Goal: Task Accomplishment & Management: Manage account settings

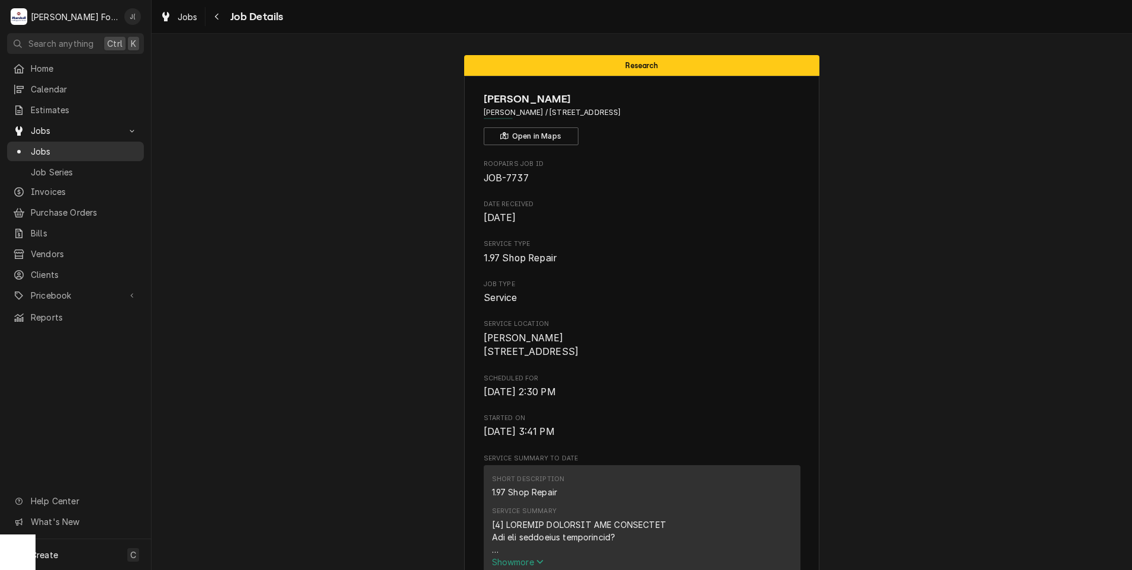
click at [69, 146] on span "Jobs" at bounding box center [84, 151] width 107 height 12
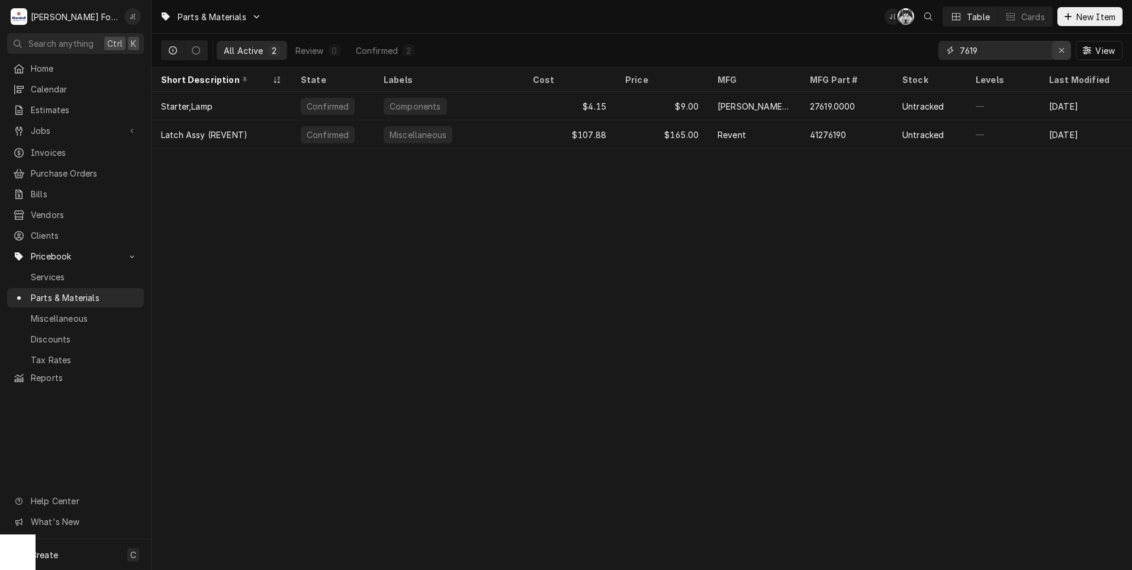
click at [1063, 50] on icon "Erase input" at bounding box center [1062, 50] width 7 height 8
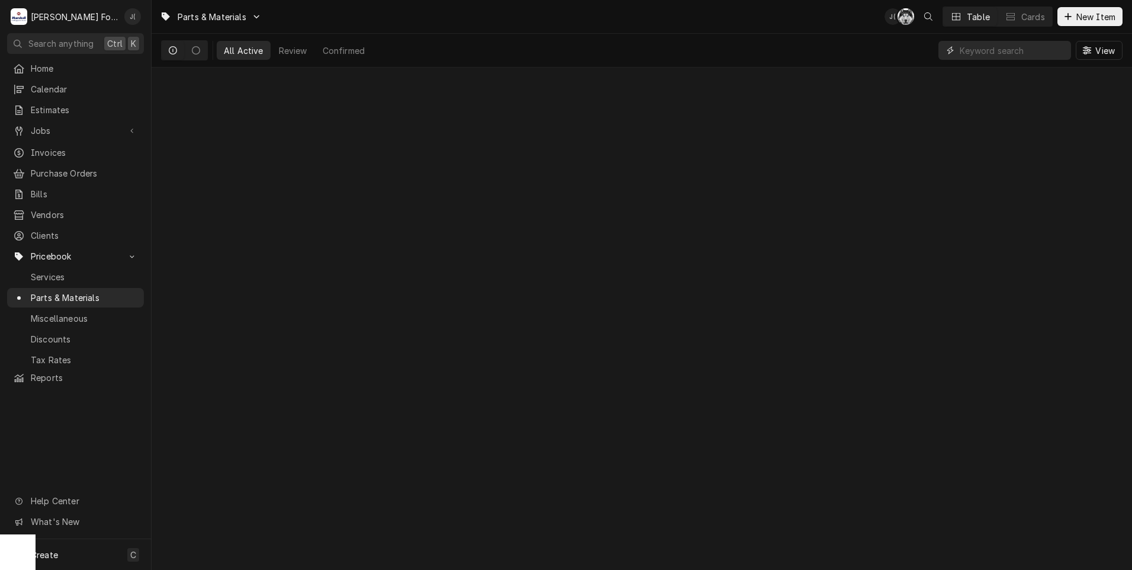
click at [1041, 49] on input "Dynamic Content Wrapper" at bounding box center [1012, 50] width 105 height 19
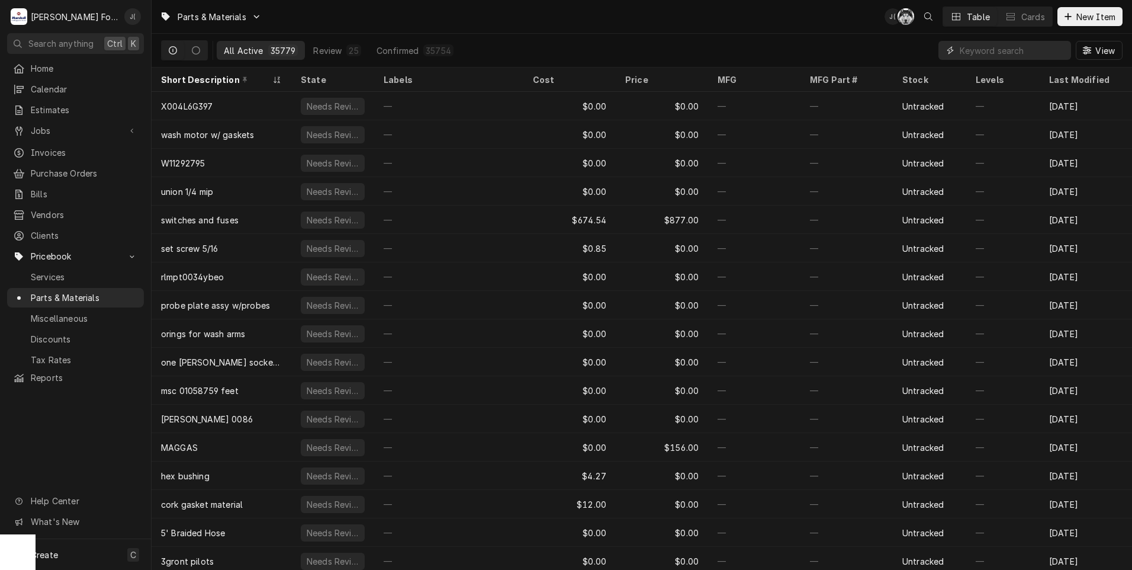
click at [972, 56] on input "Dynamic Content Wrapper" at bounding box center [1012, 50] width 105 height 19
click at [1011, 48] on input "Dynamic Content Wrapper" at bounding box center [1012, 50] width 105 height 19
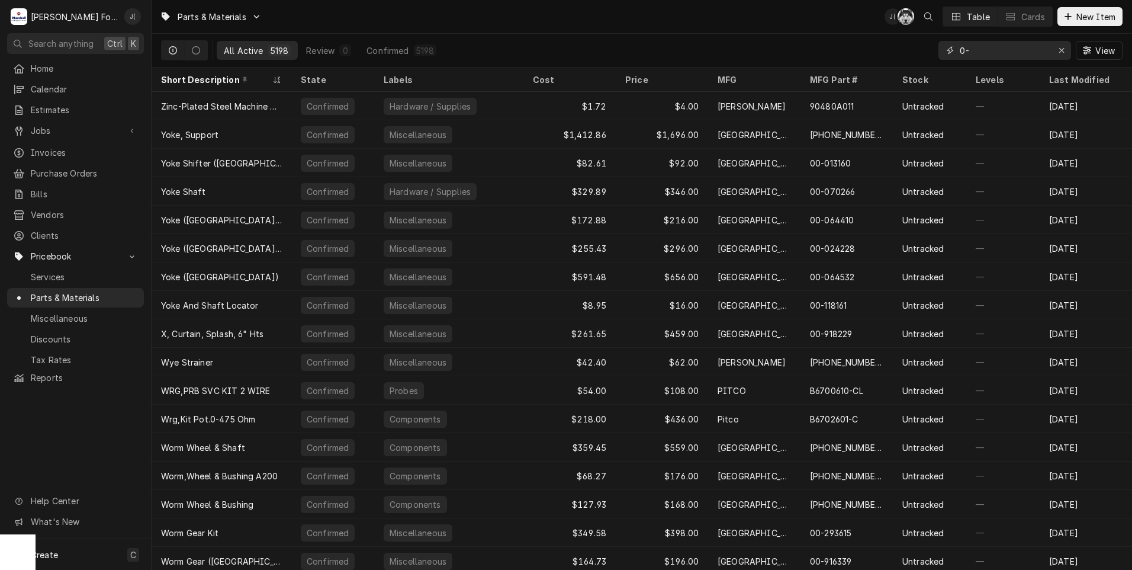
type input "0"
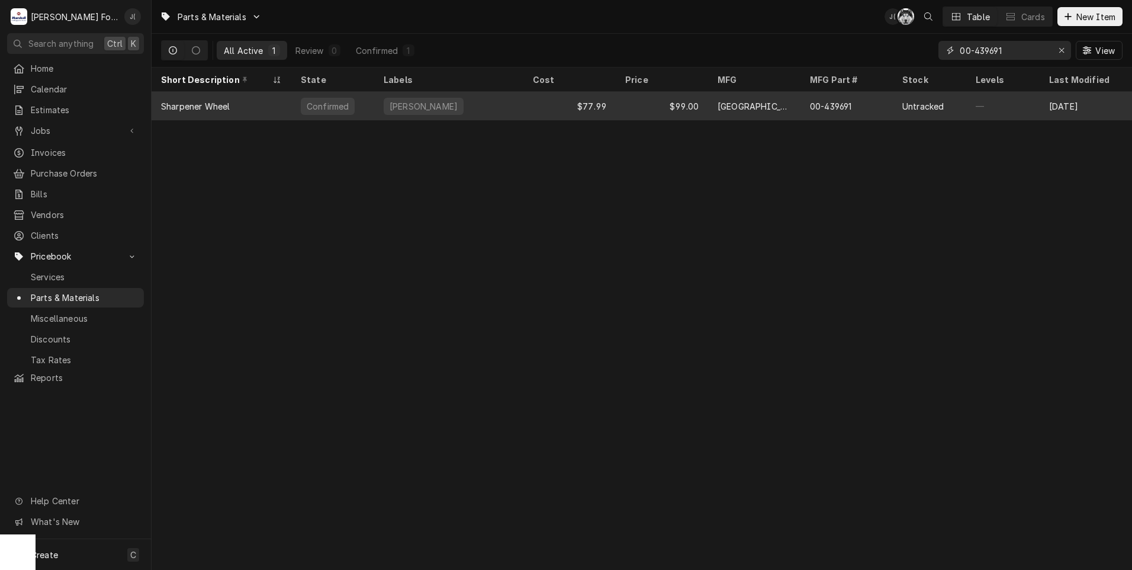
type input "00-439691"
click at [799, 108] on div "[GEOGRAPHIC_DATA]" at bounding box center [754, 106] width 92 height 28
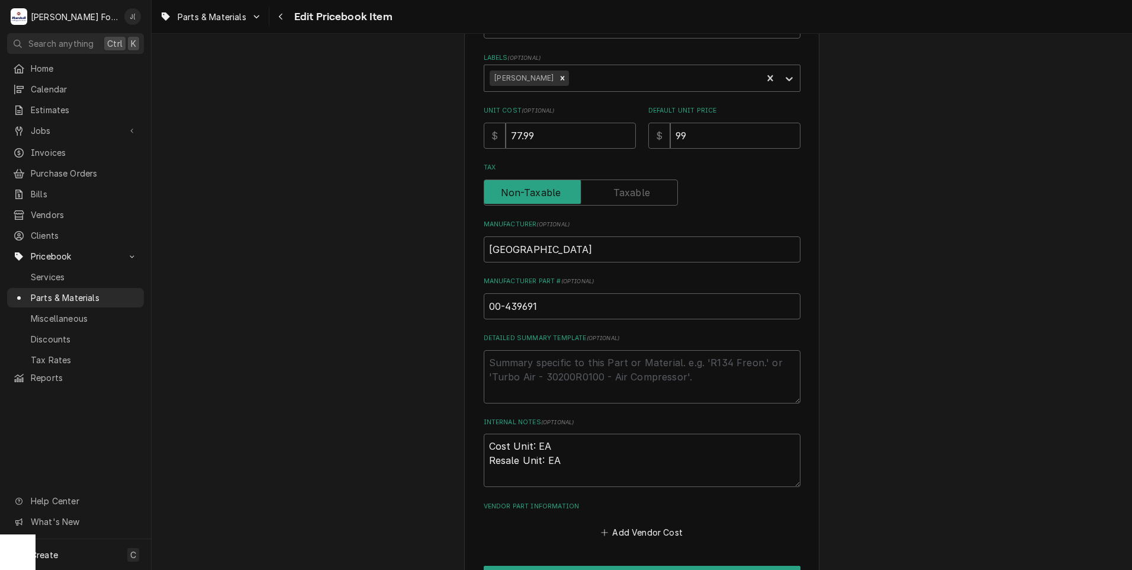
scroll to position [355, 0]
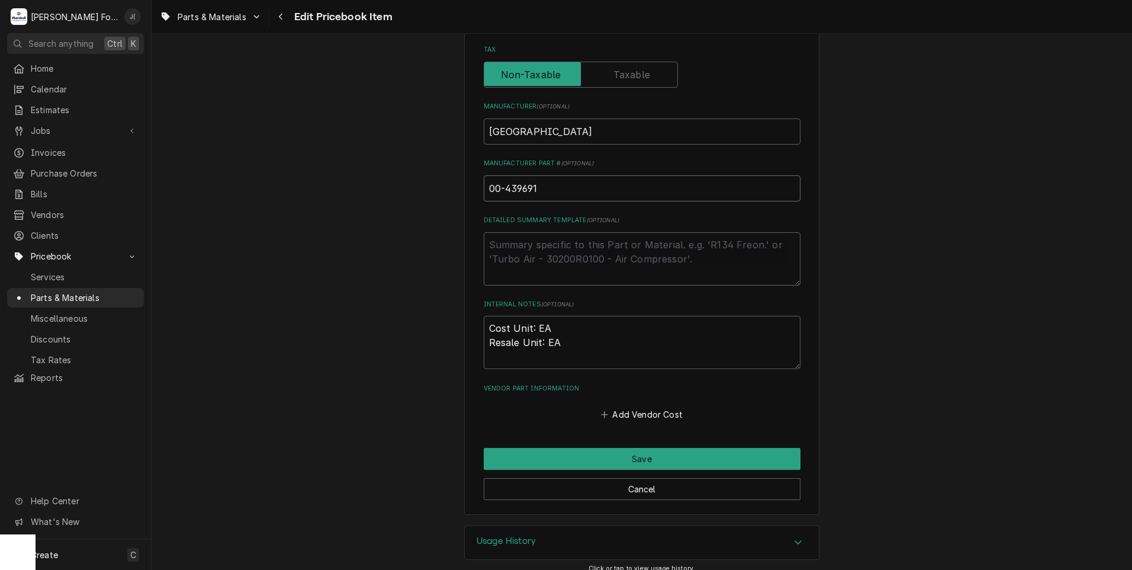
drag, startPoint x: 534, startPoint y: 188, endPoint x: 429, endPoint y: 197, distance: 105.8
click at [435, 197] on div "Use the fields below to edit this PriceBook item. Note that changes made here w…" at bounding box center [642, 108] width 981 height 834
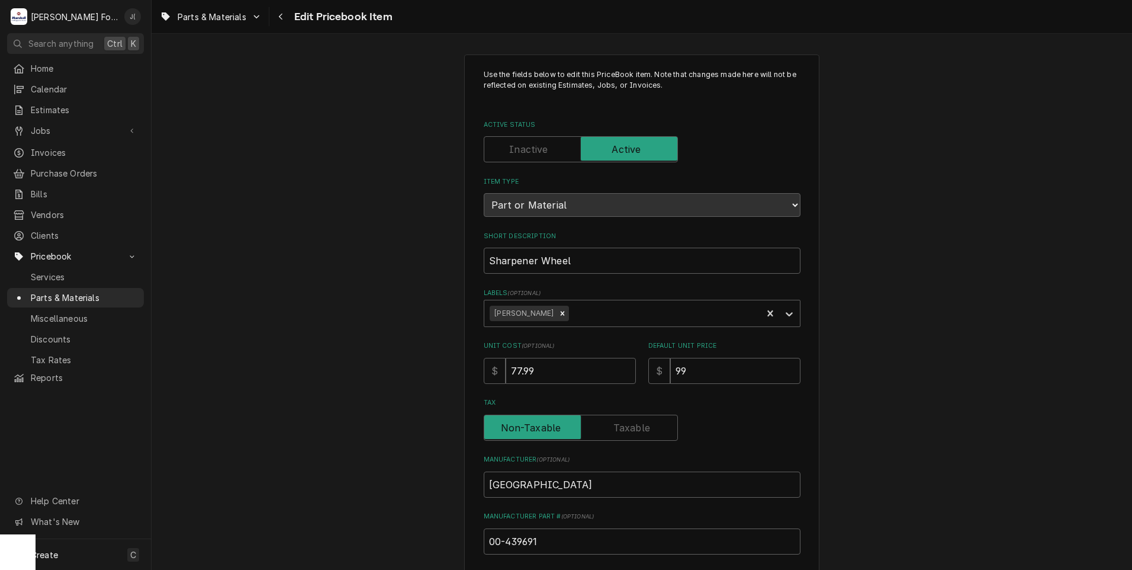
scroll to position [0, 0]
drag, startPoint x: 550, startPoint y: 370, endPoint x: 345, endPoint y: 380, distance: 205.1
click at [416, 374] on div "Use the fields below to edit this PriceBook item. Note that changes made here w…" at bounding box center [642, 463] width 981 height 834
type textarea "x"
type input "5"
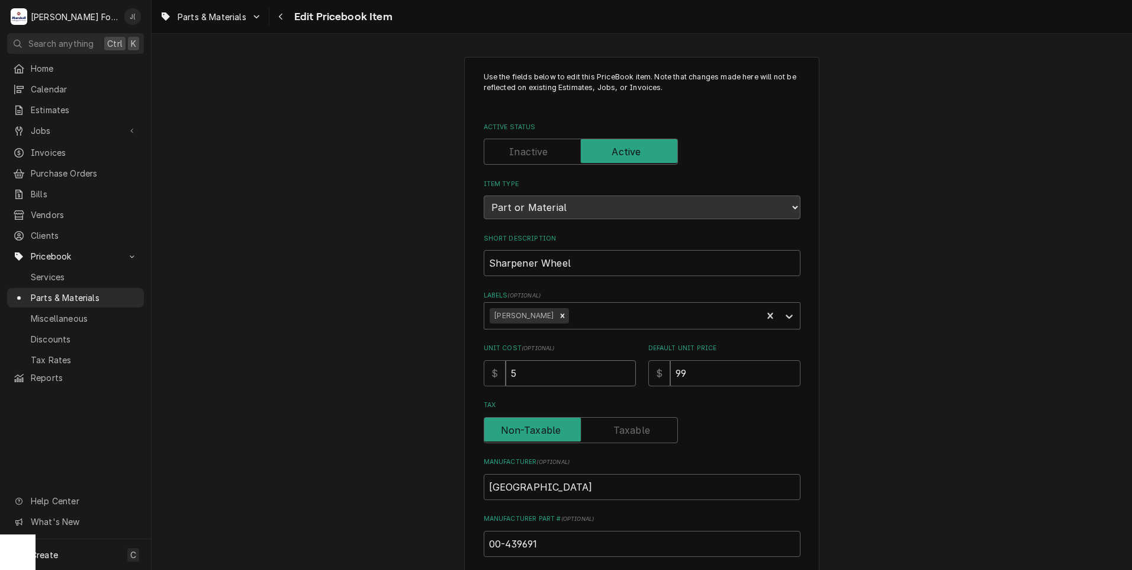
type textarea "x"
type input "58"
type textarea "x"
type input "58.1"
type textarea "x"
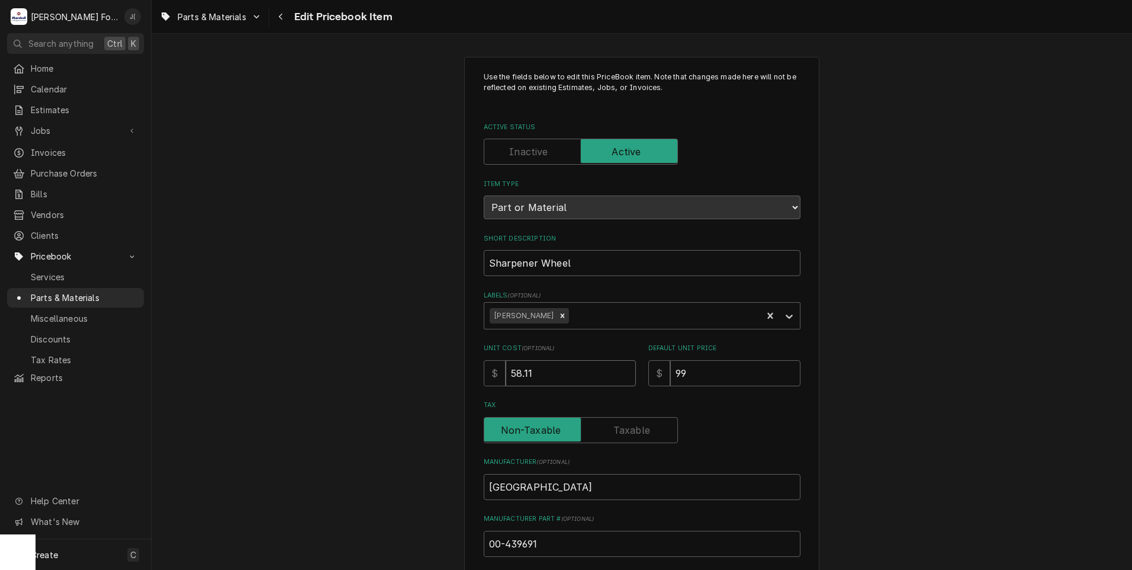
type input "58.11"
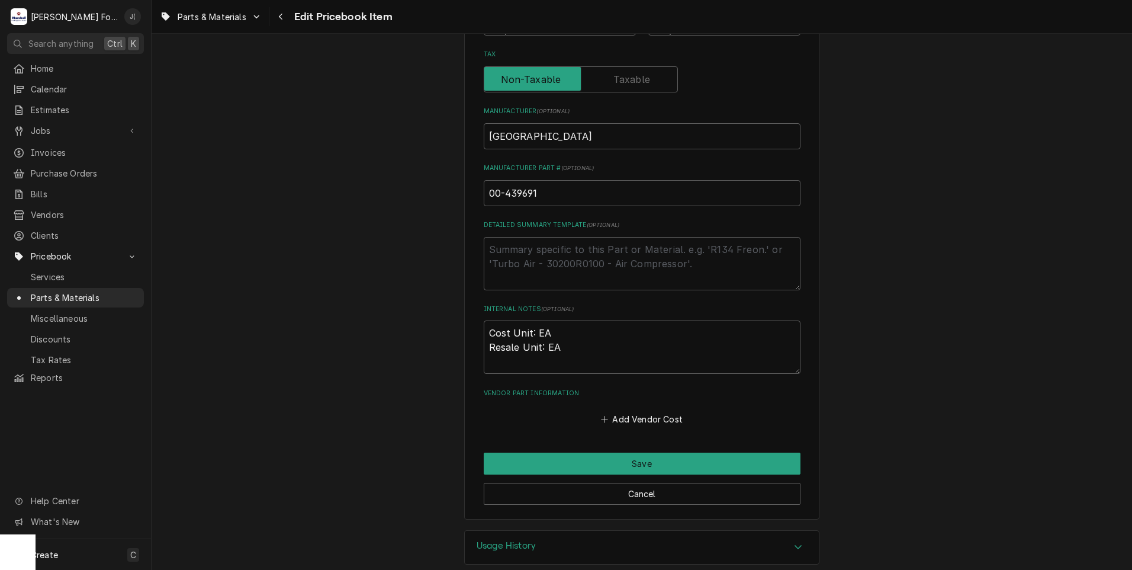
scroll to position [355, 0]
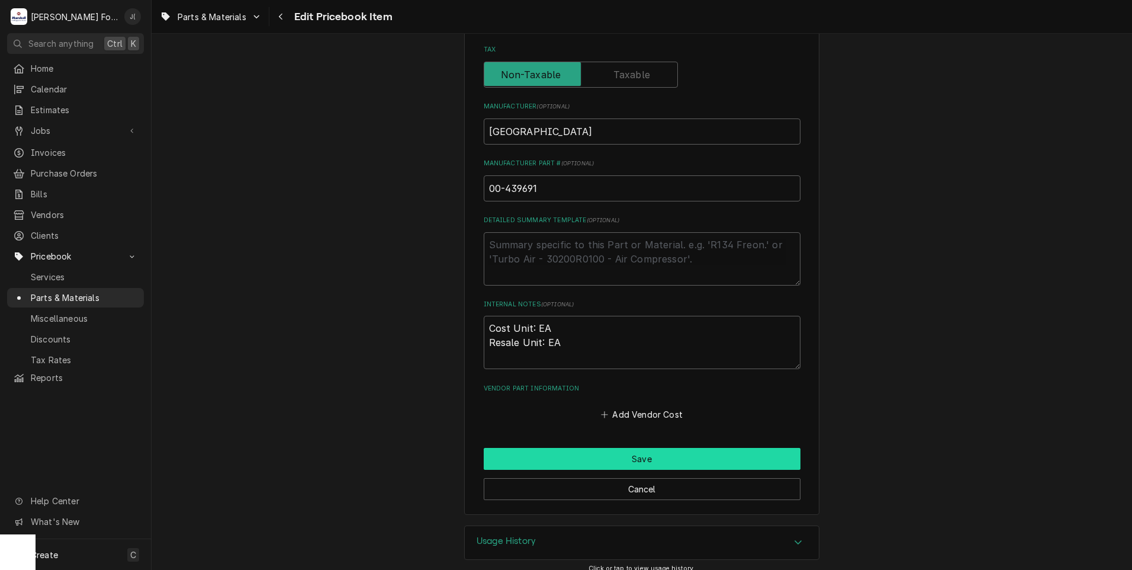
click at [639, 453] on button "Save" at bounding box center [642, 459] width 317 height 22
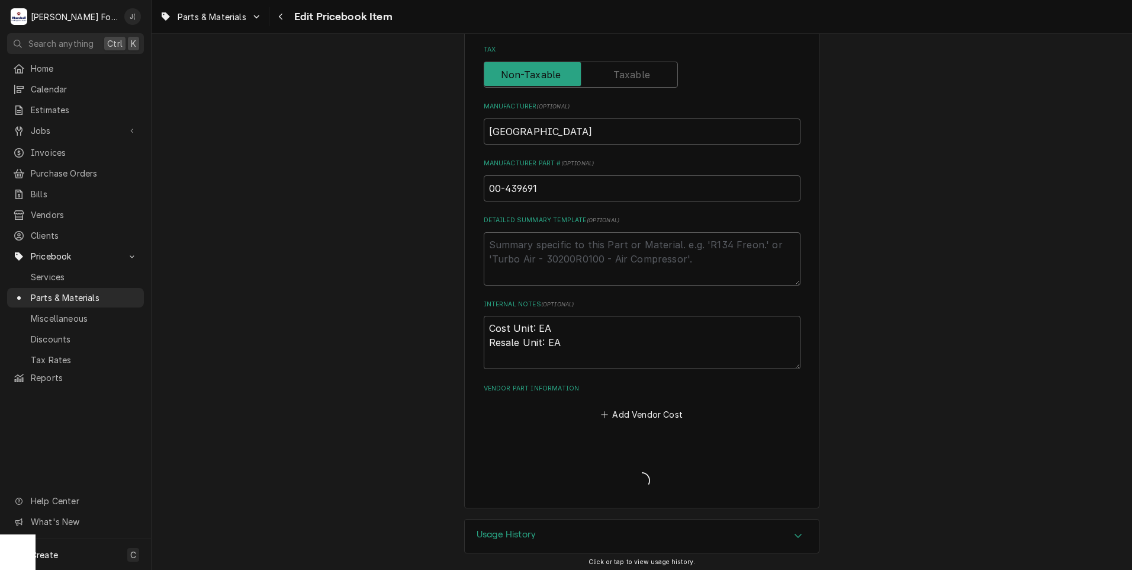
type textarea "x"
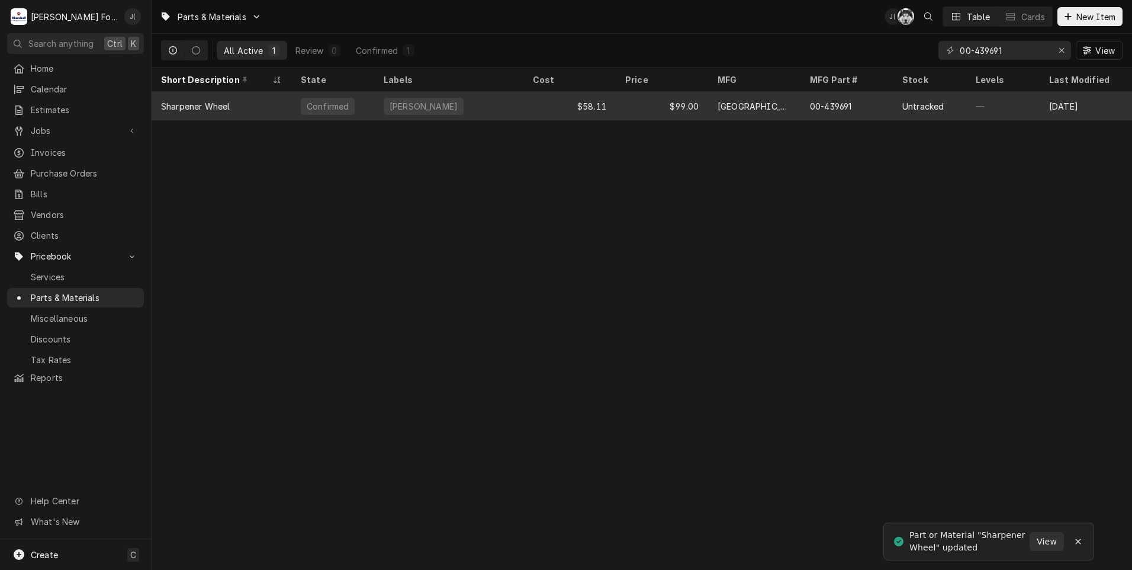
click at [623, 108] on div "$99.00" at bounding box center [662, 106] width 92 height 28
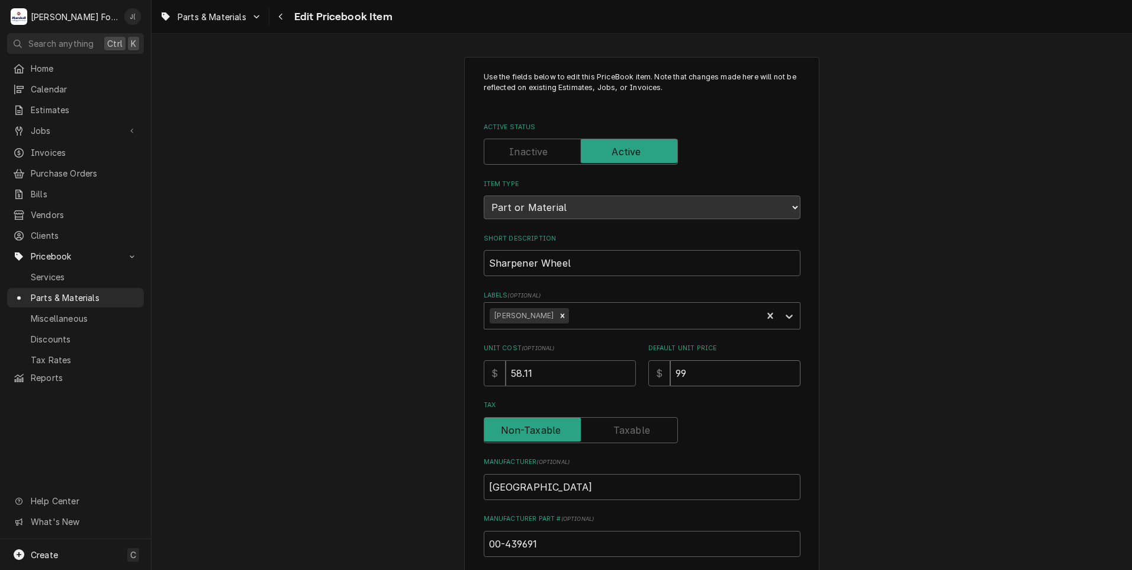
drag, startPoint x: 697, startPoint y: 371, endPoint x: 508, endPoint y: 371, distance: 188.9
click at [600, 372] on div "Unit Cost ( optional ) $ 58.11 Default Unit Price $ 99" at bounding box center [642, 364] width 317 height 42
type textarea "x"
type input "6"
type textarea "x"
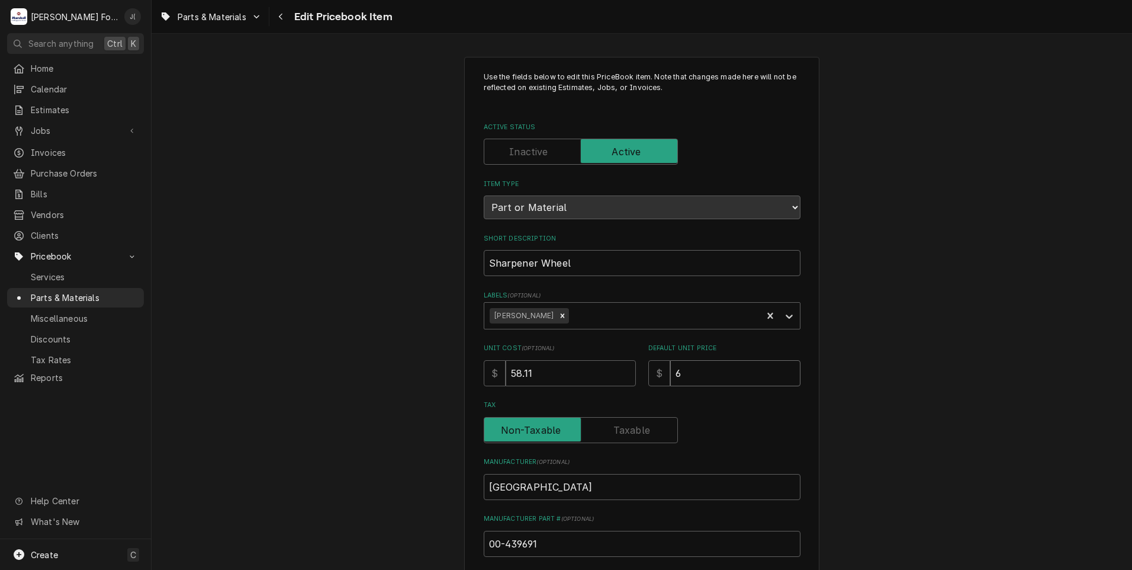
type input "60"
type textarea "x"
type input "60.0"
type textarea "x"
type input "60.00"
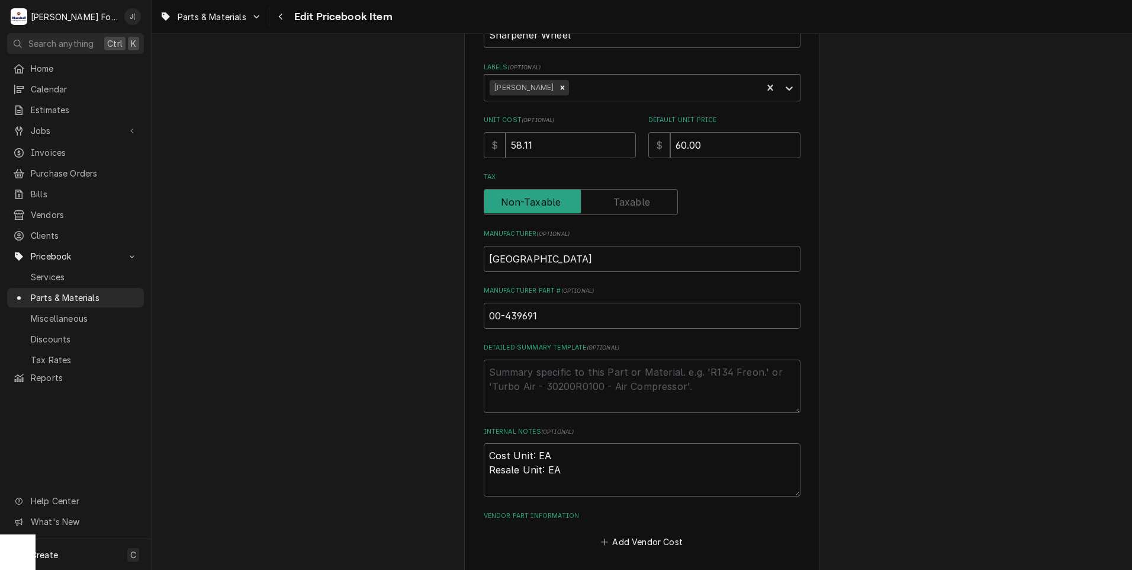
scroll to position [365, 0]
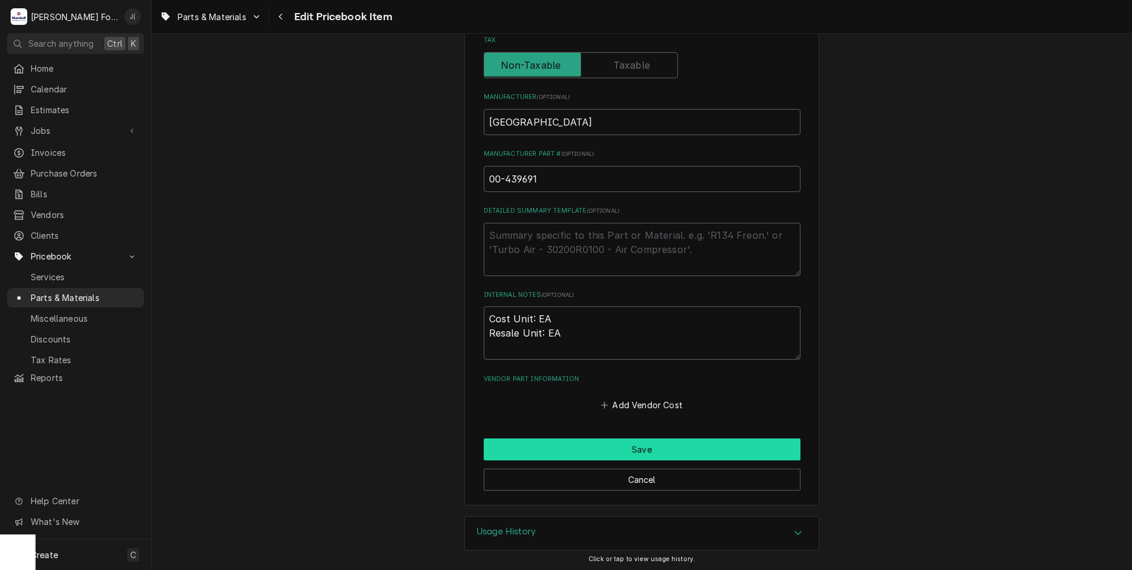
click at [573, 449] on button "Save" at bounding box center [642, 449] width 317 height 22
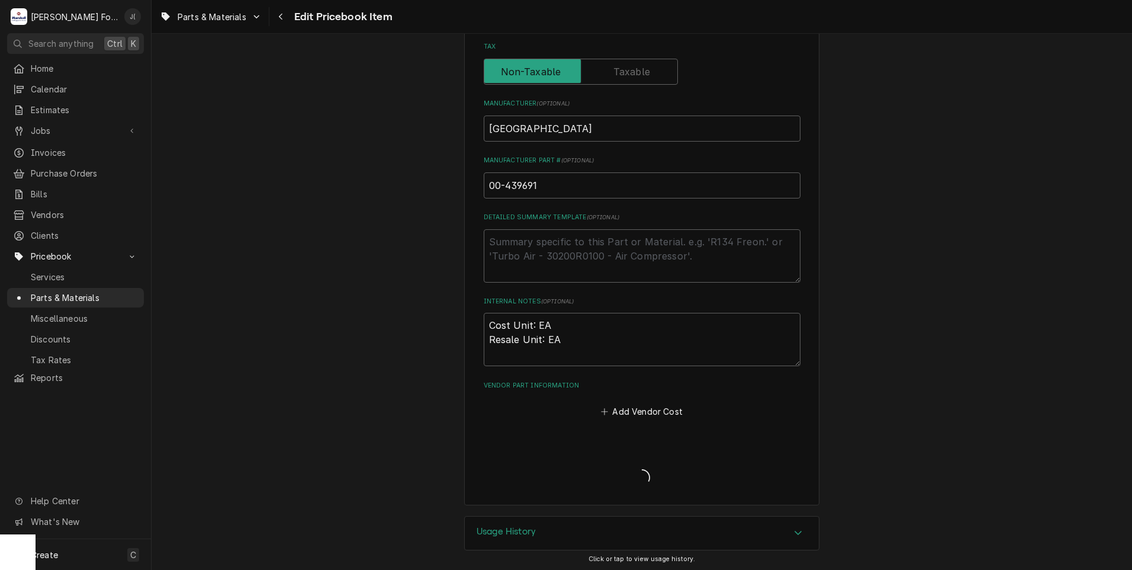
type textarea "x"
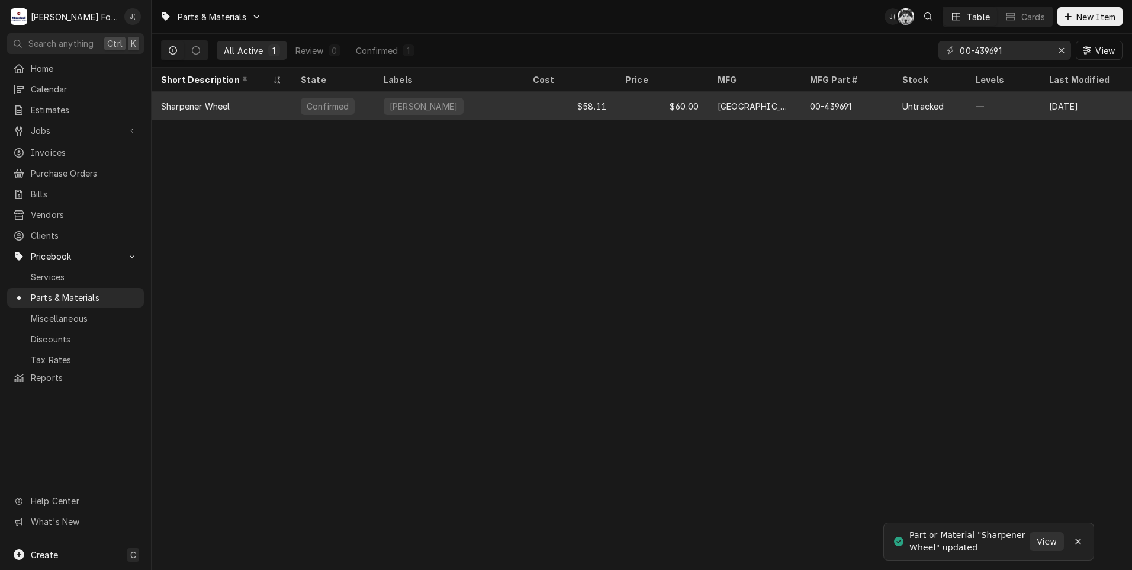
click at [651, 113] on div "$60.00" at bounding box center [662, 106] width 92 height 28
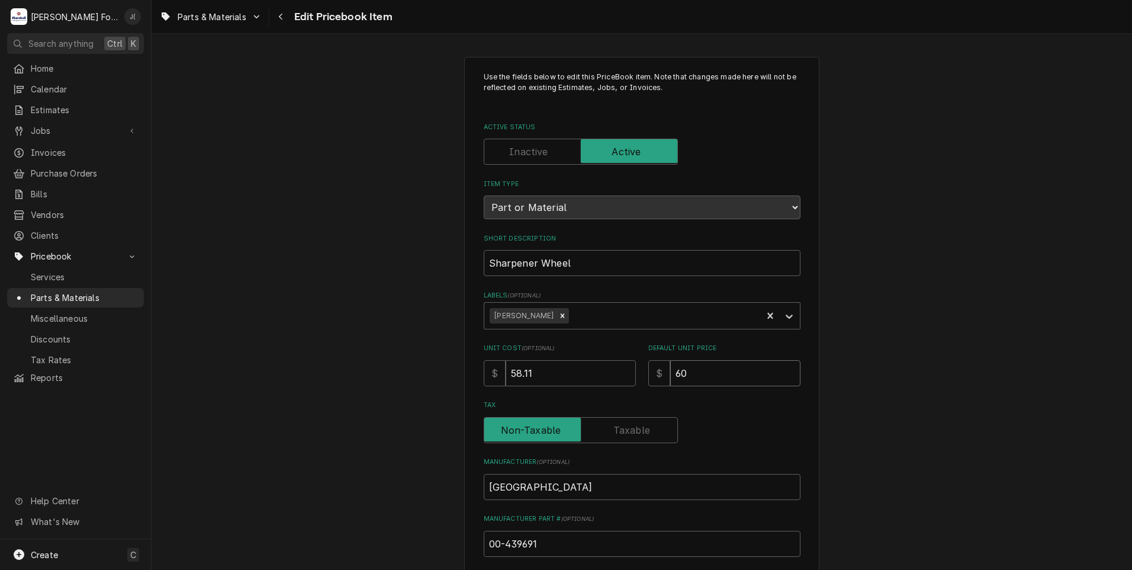
drag, startPoint x: 612, startPoint y: 383, endPoint x: 485, endPoint y: 381, distance: 127.3
click at [485, 381] on div "Unit Cost ( optional ) $ 58.11 Default Unit Price $ 60" at bounding box center [642, 364] width 317 height 42
type textarea "x"
type input "9"
type textarea "x"
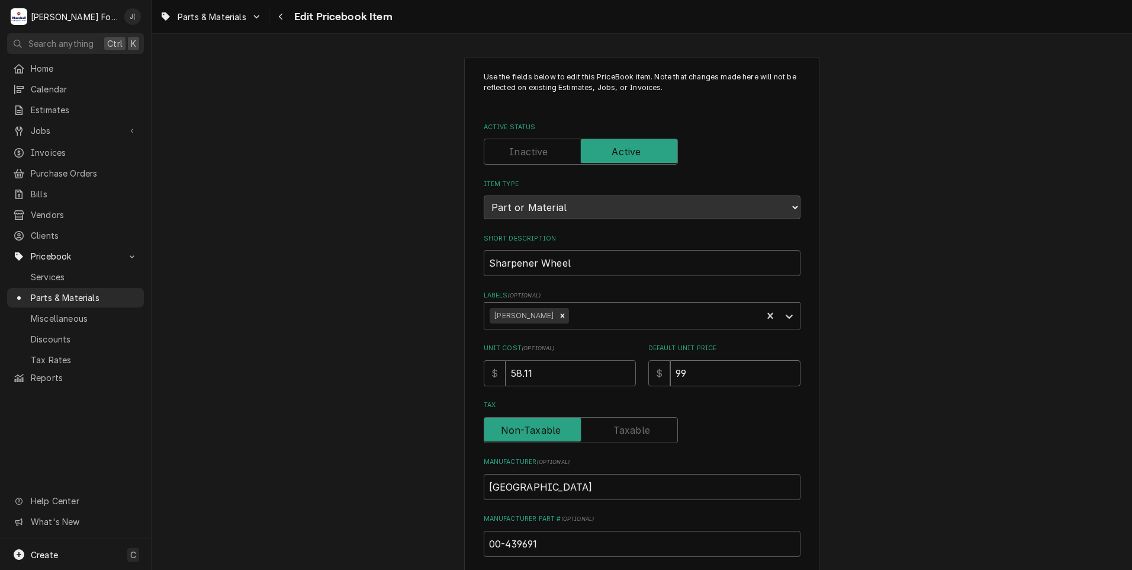
type input "99"
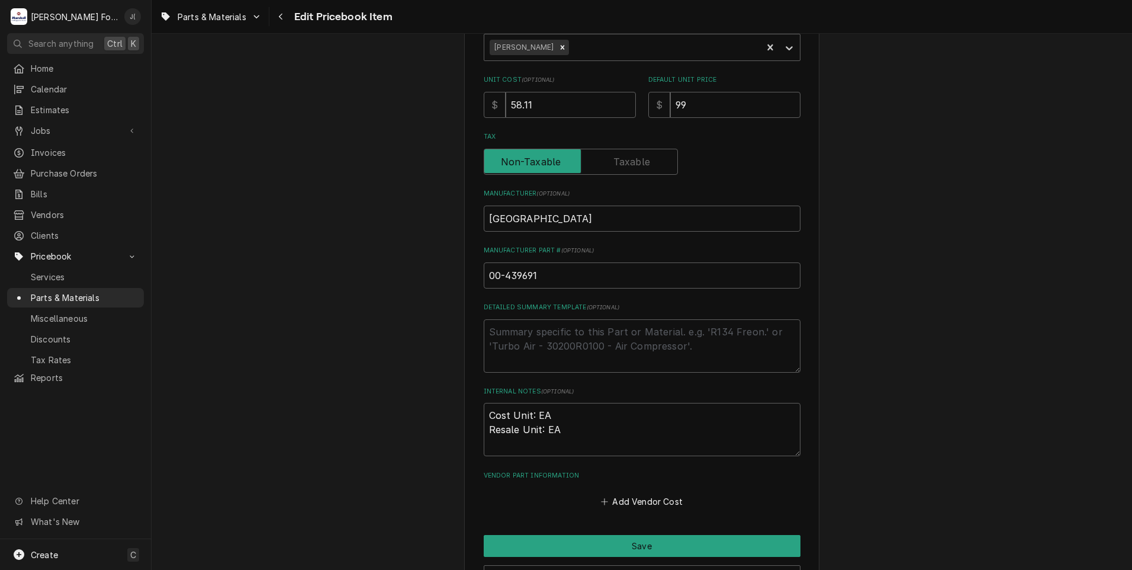
scroll to position [365, 0]
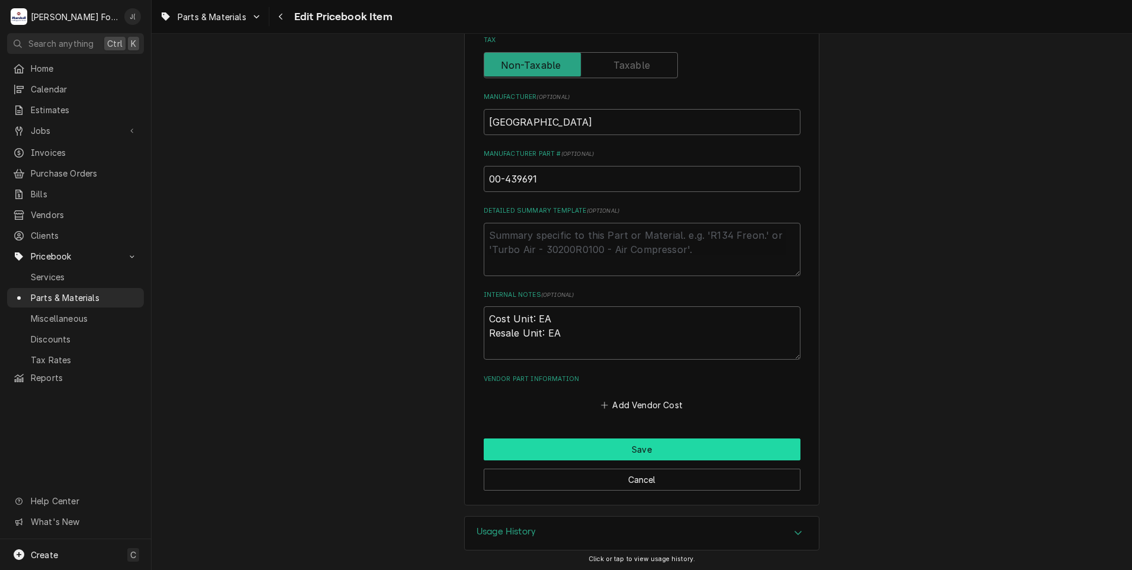
click at [611, 448] on button "Save" at bounding box center [642, 449] width 317 height 22
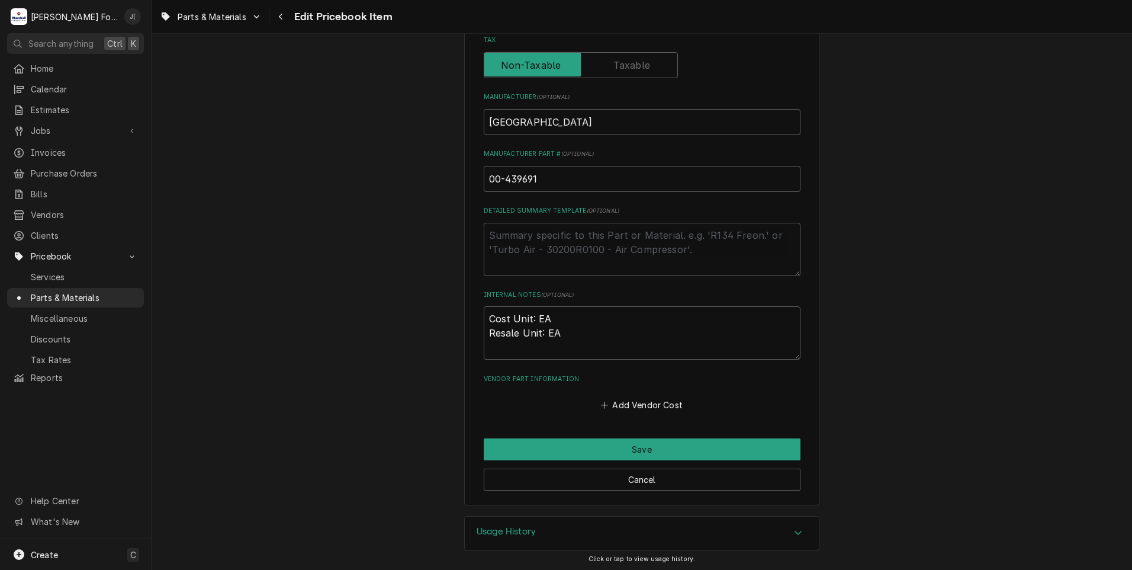
scroll to position [358, 0]
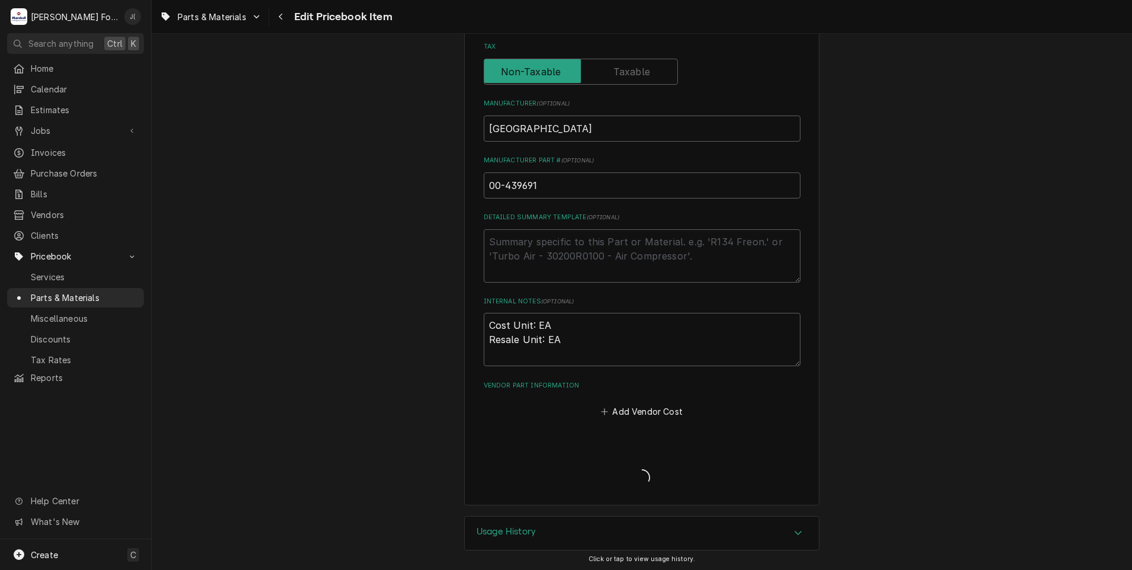
type textarea "x"
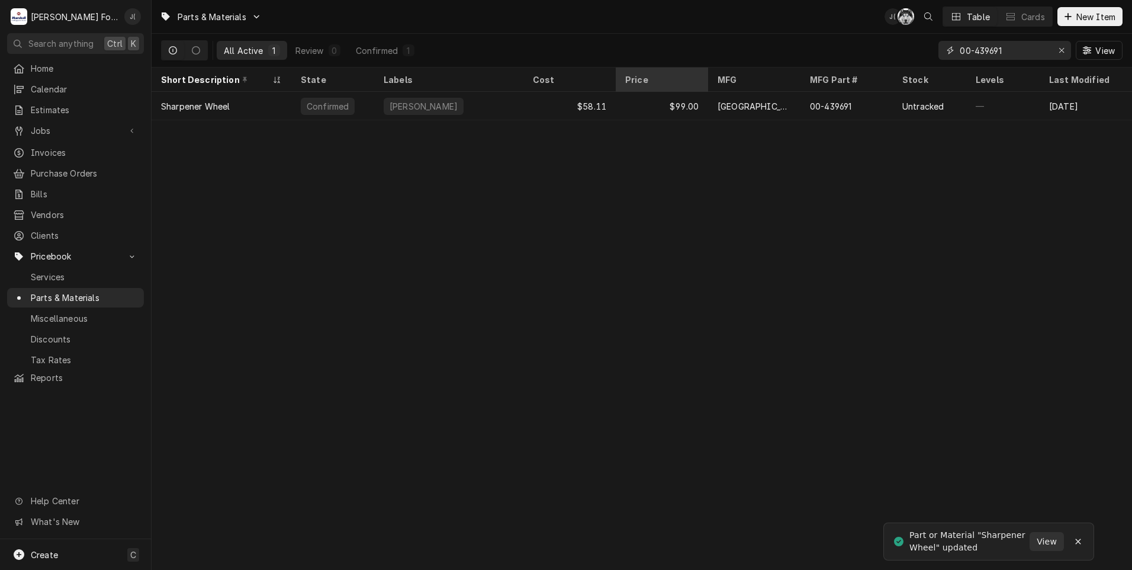
drag, startPoint x: 1004, startPoint y: 50, endPoint x: 661, endPoint y: 75, distance: 344.4
click at [711, 69] on div "Parts & Materials J( C( Table Cards New Item All Active 1 Review 0 Confirmed 1 …" at bounding box center [642, 285] width 981 height 570
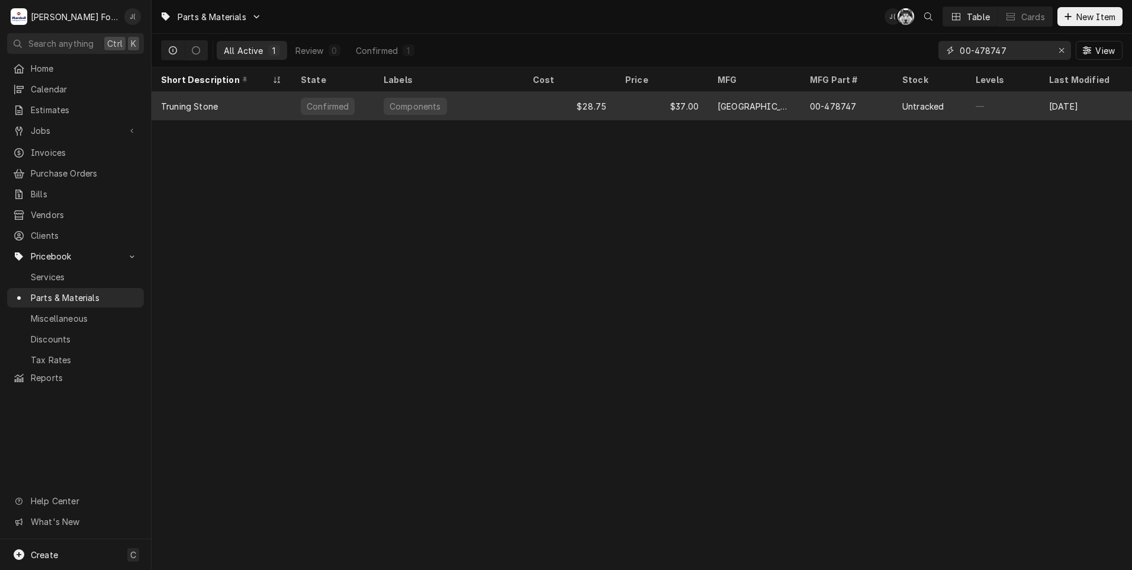
type input "00-478747"
click at [626, 106] on div "$37.00" at bounding box center [662, 106] width 92 height 28
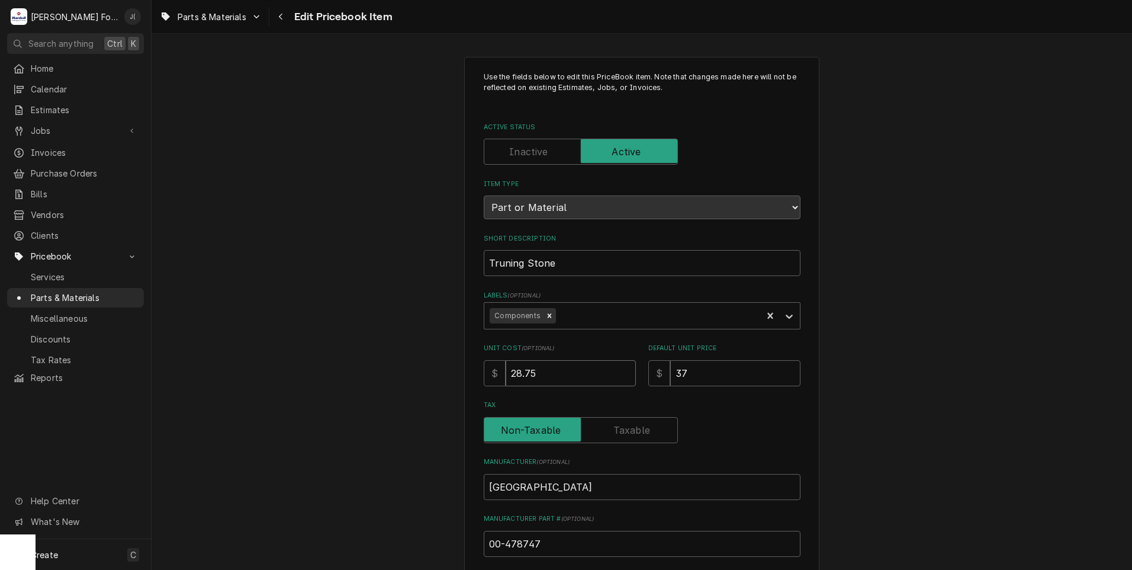
drag, startPoint x: 547, startPoint y: 372, endPoint x: 250, endPoint y: 401, distance: 297.5
click at [353, 381] on div "Use the fields below to edit this PriceBook item. Note that changes made here w…" at bounding box center [642, 463] width 981 height 834
type textarea "x"
type input "2"
type textarea "x"
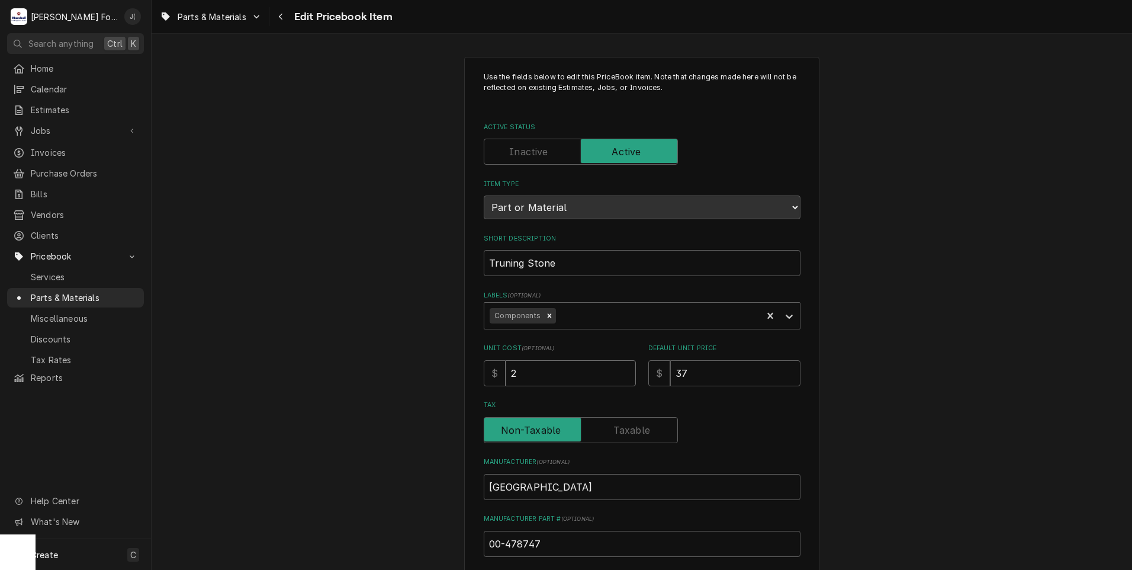
type input "23"
type textarea "x"
type input "23.6"
type textarea "x"
type input "23.60"
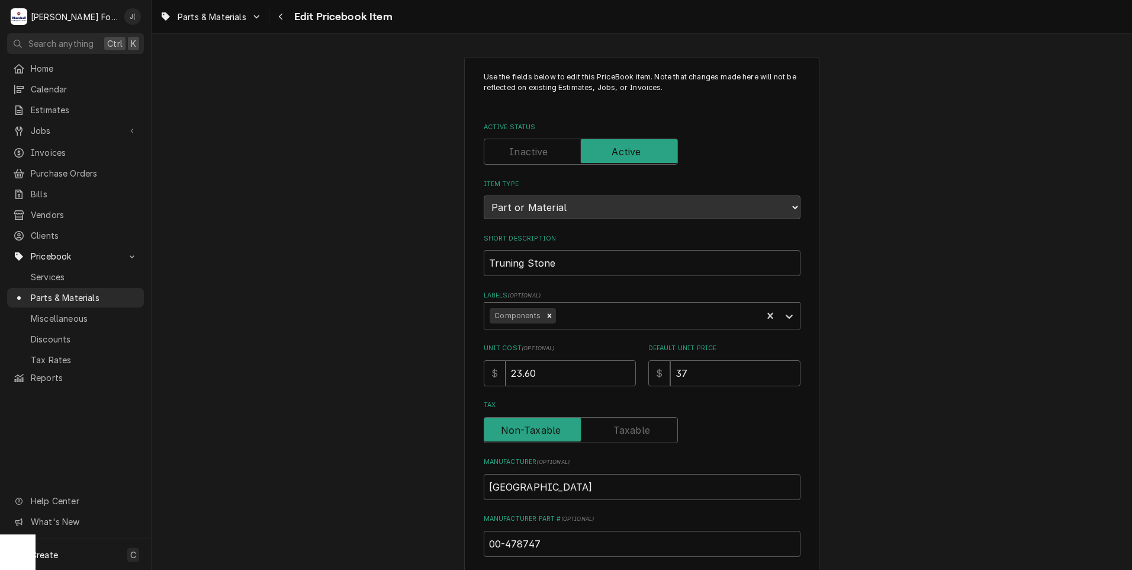
scroll to position [365, 0]
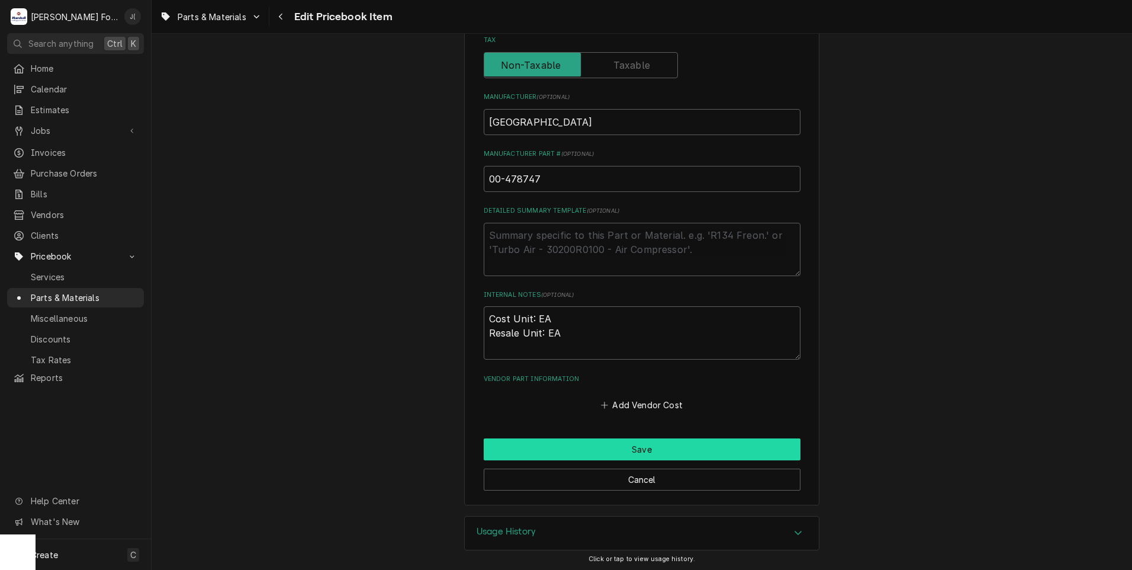
click at [648, 453] on button "Save" at bounding box center [642, 449] width 317 height 22
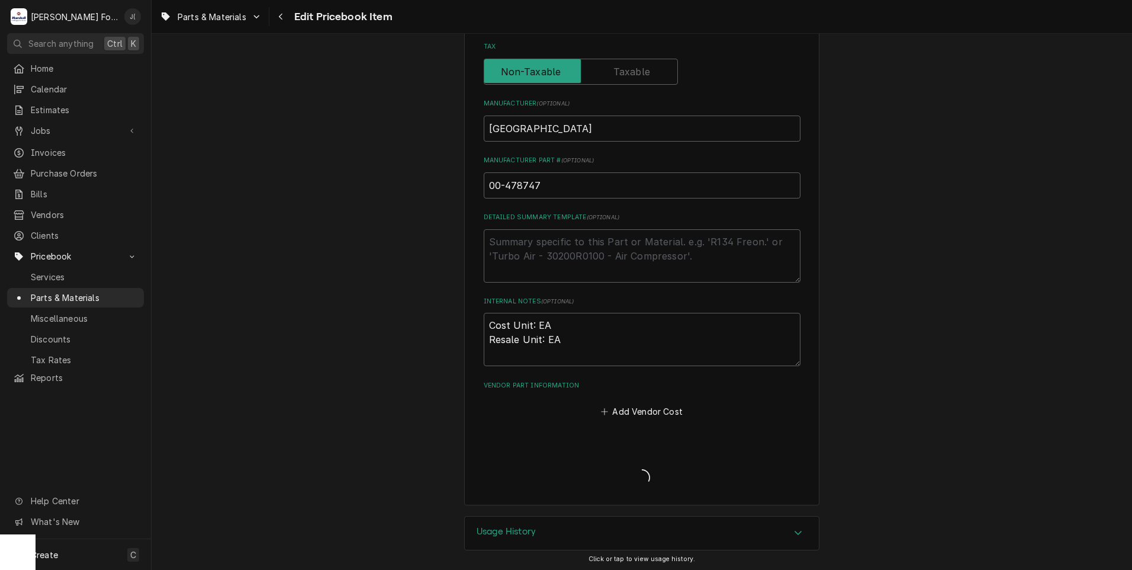
type textarea "x"
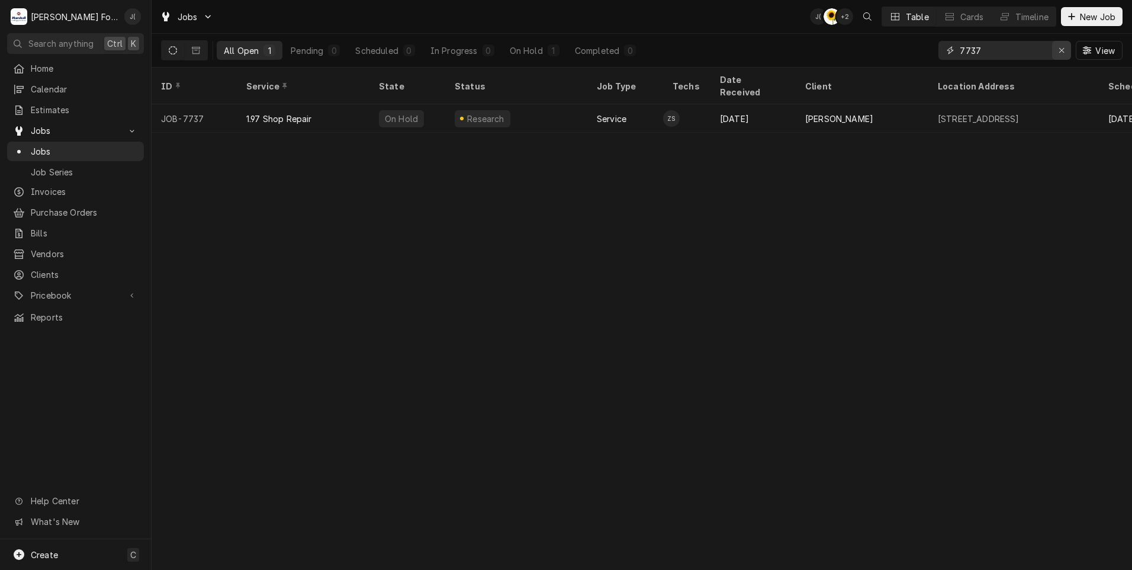
click at [1062, 48] on icon "Erase input" at bounding box center [1062, 50] width 7 height 8
click at [1045, 47] on input "Dynamic Content Wrapper" at bounding box center [1015, 50] width 111 height 19
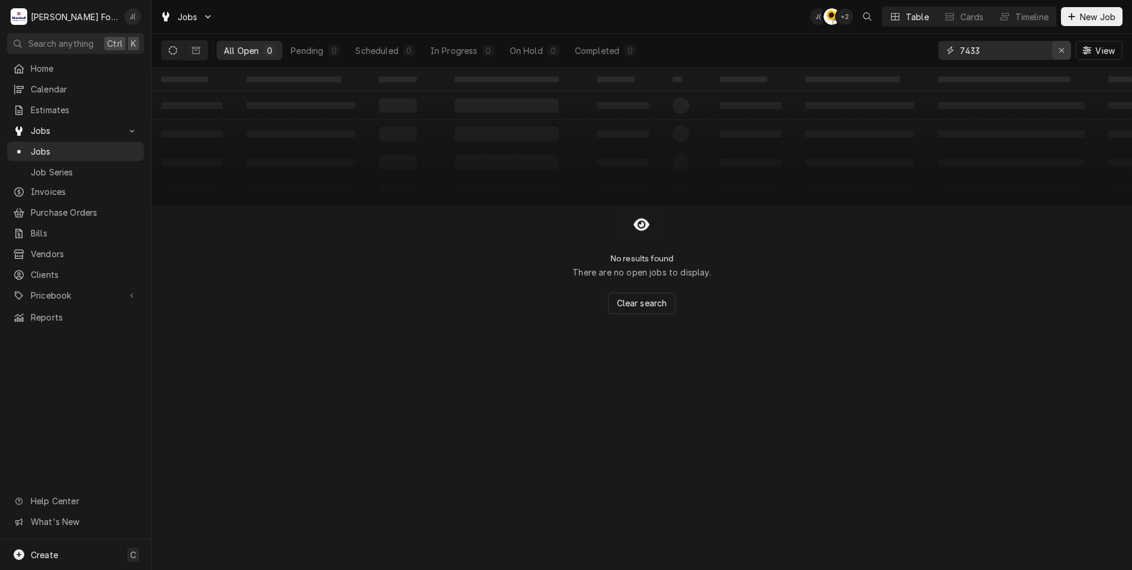
type input "7433"
click at [1058, 53] on div "Erase input" at bounding box center [1062, 50] width 12 height 12
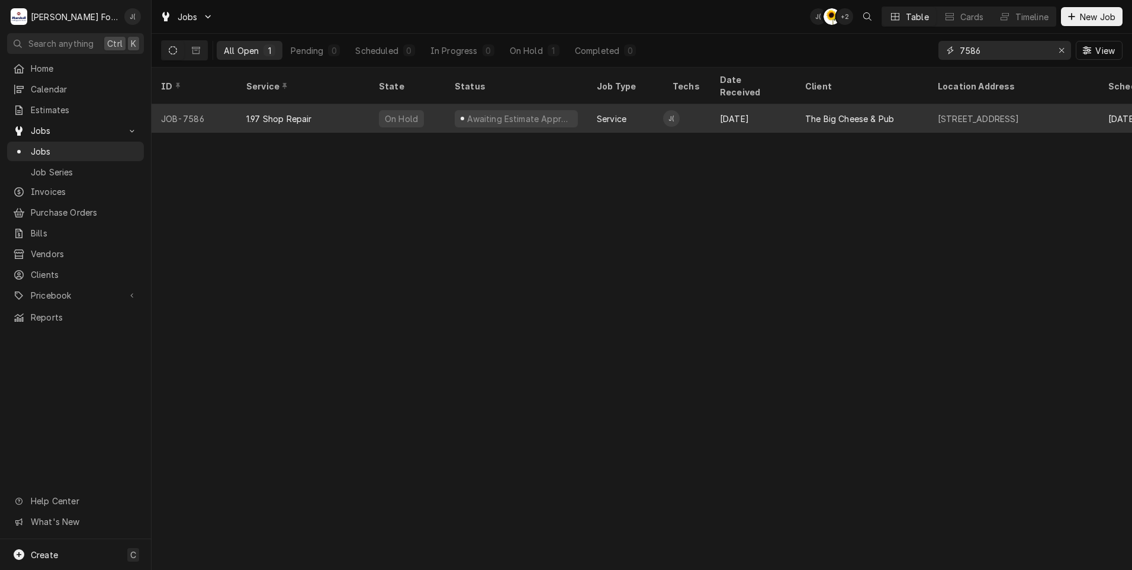
type input "7586"
click at [599, 113] on div "Service" at bounding box center [612, 119] width 30 height 12
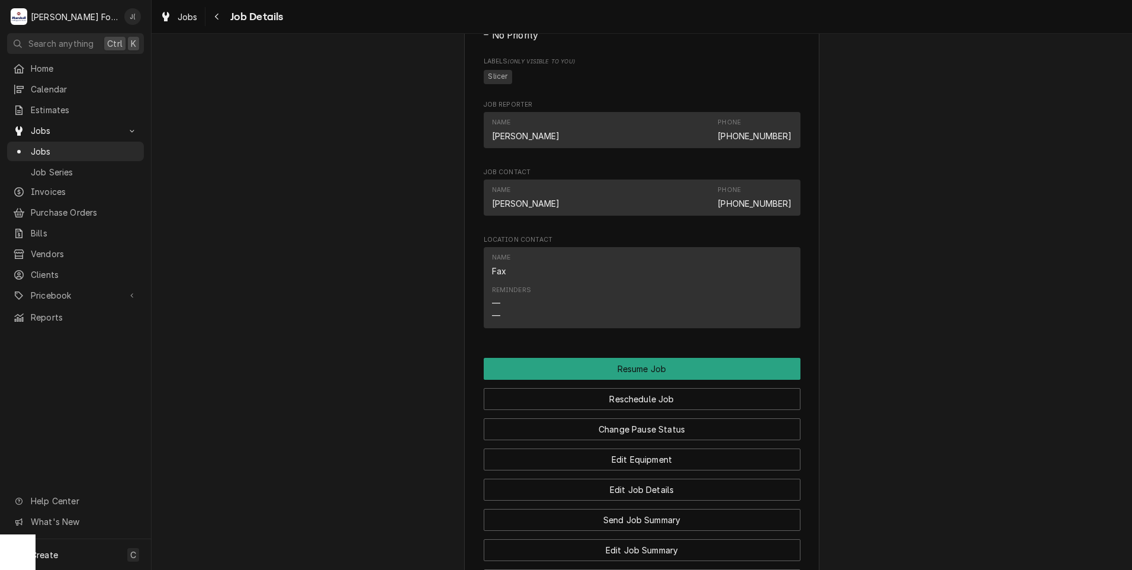
scroll to position [1007, 0]
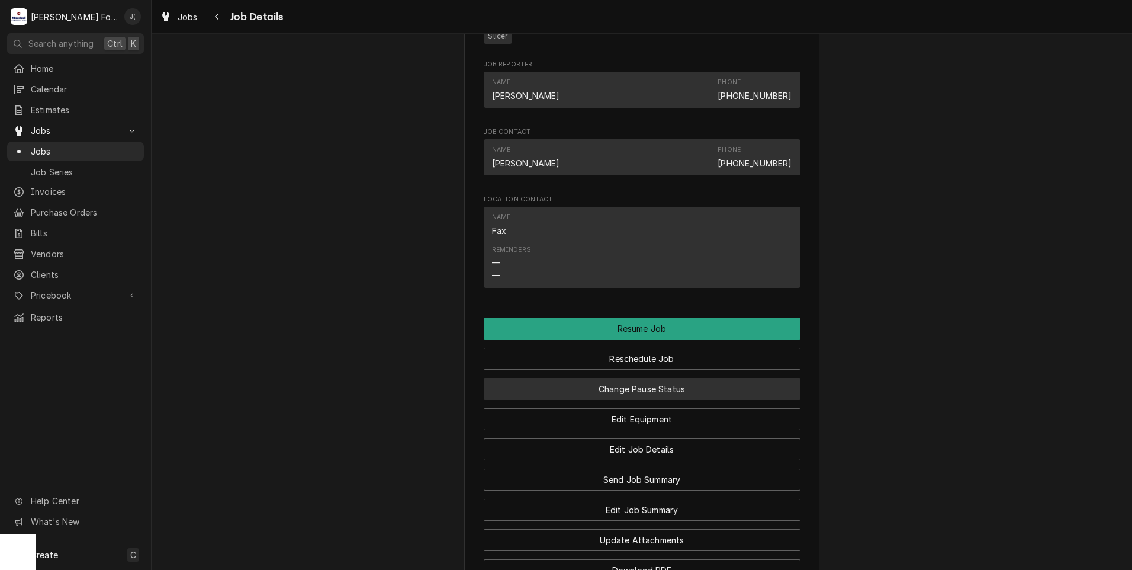
click at [628, 400] on button "Change Pause Status" at bounding box center [642, 389] width 317 height 22
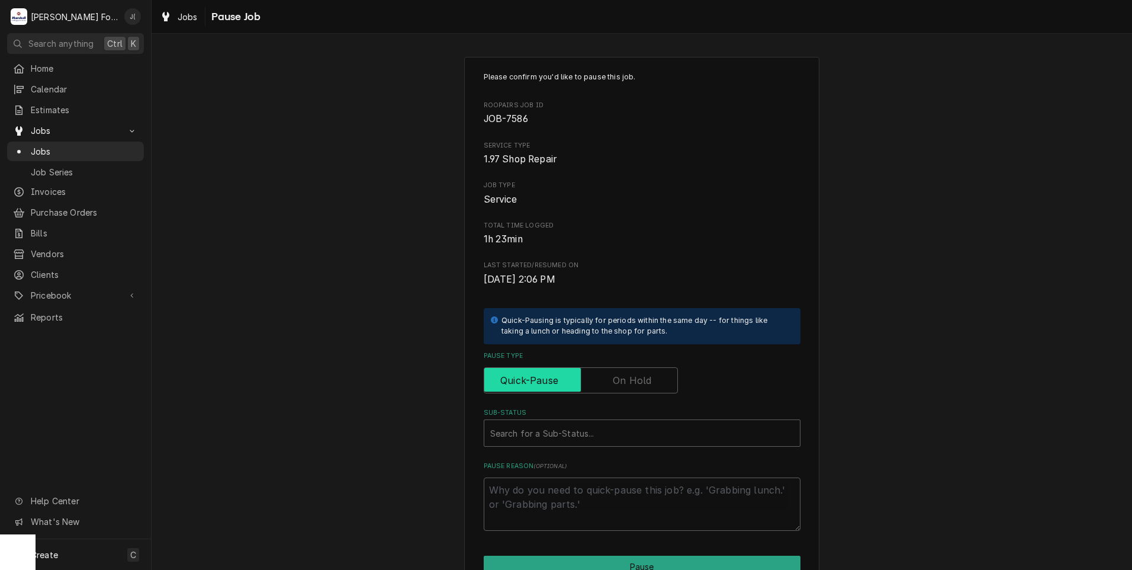
click at [598, 376] on input "Pause Type" at bounding box center [581, 380] width 184 height 26
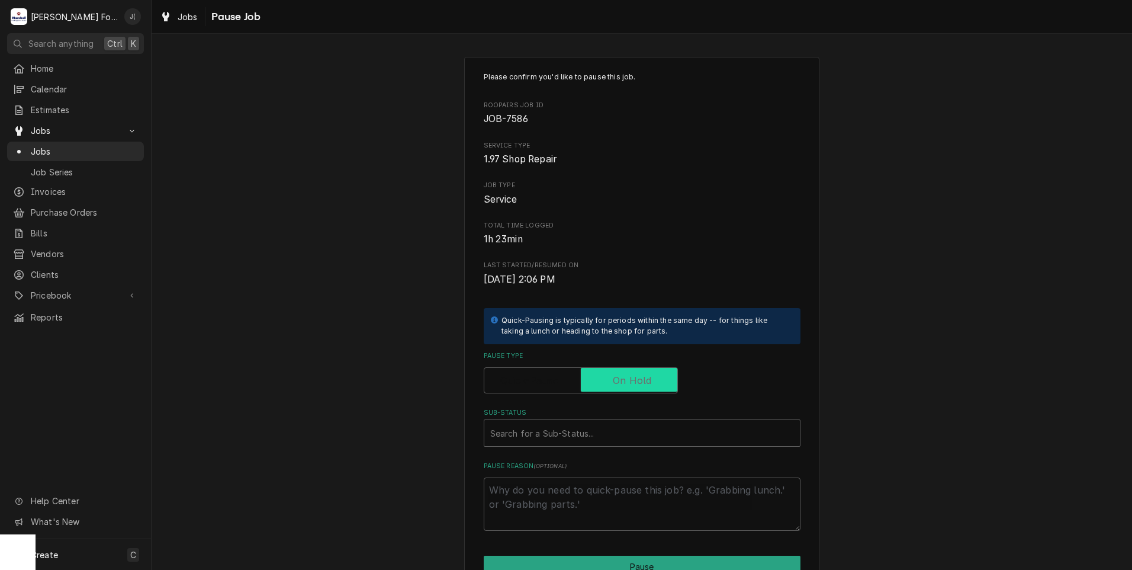
checkbox input "true"
click at [586, 431] on div "Sub-Status" at bounding box center [642, 432] width 304 height 21
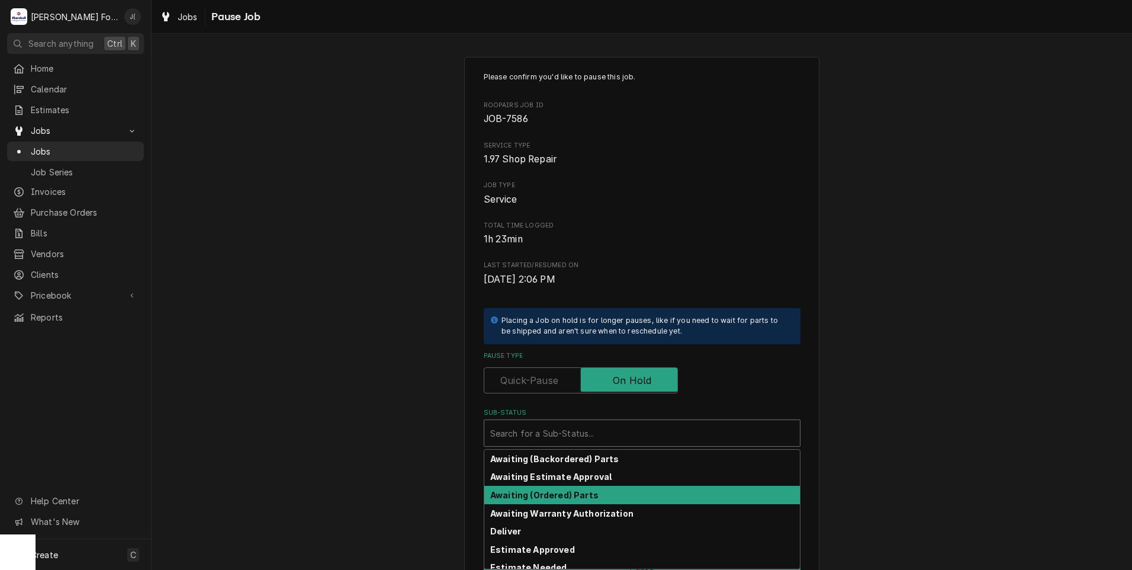
click at [563, 493] on strong "Awaiting (Ordered) Parts" at bounding box center [544, 495] width 108 height 10
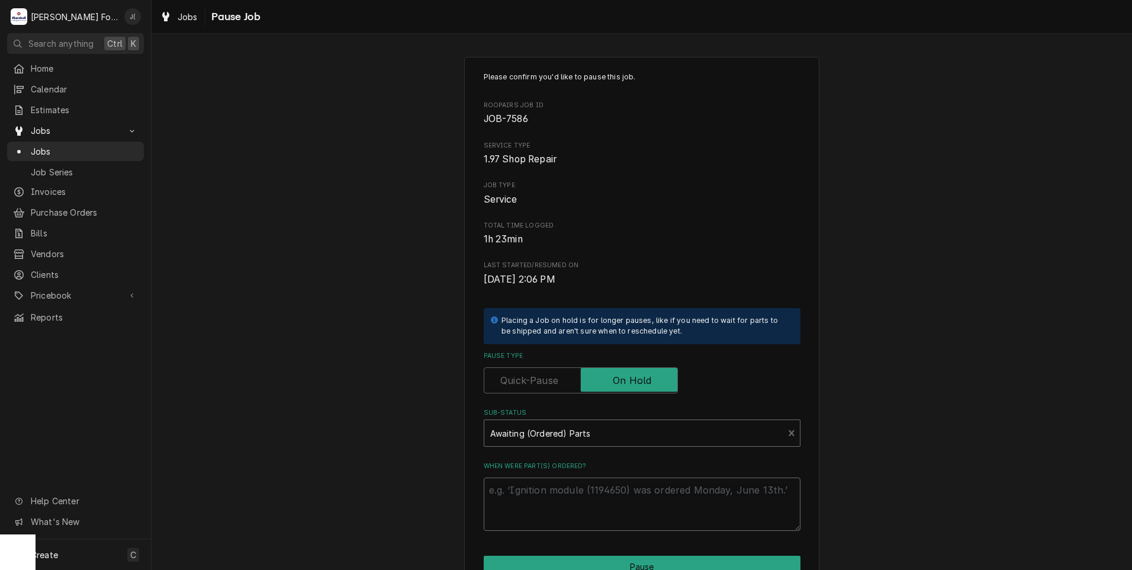
click at [555, 499] on textarea "When were part(s) ordered?" at bounding box center [642, 503] width 317 height 53
type textarea "x"
type textarea "1"
type textarea "x"
type textarea "10"
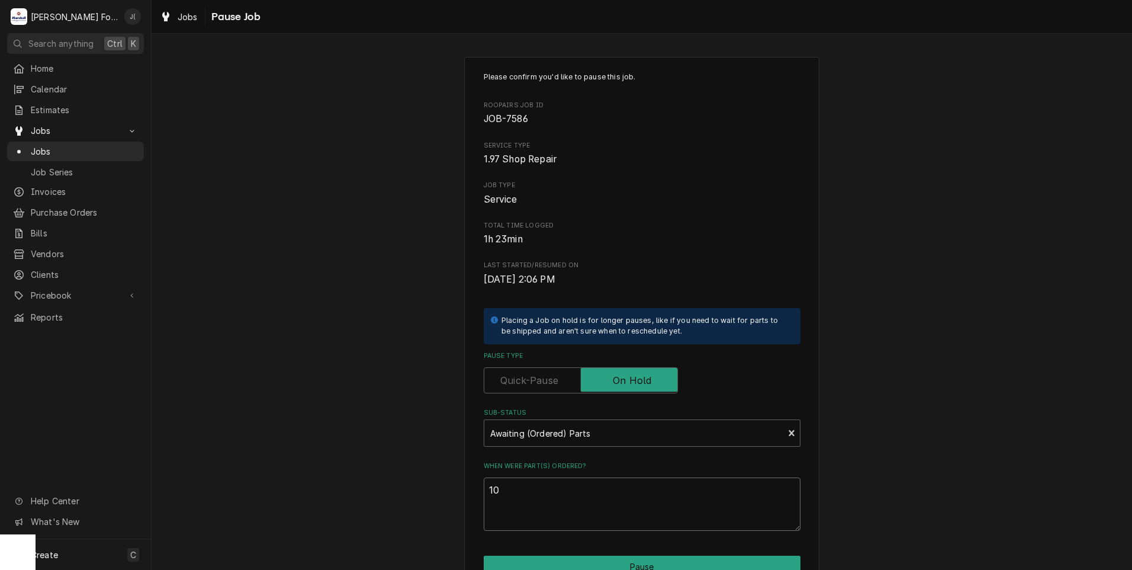
type textarea "x"
type textarea "10/"
type textarea "x"
type textarea "10/0"
type textarea "x"
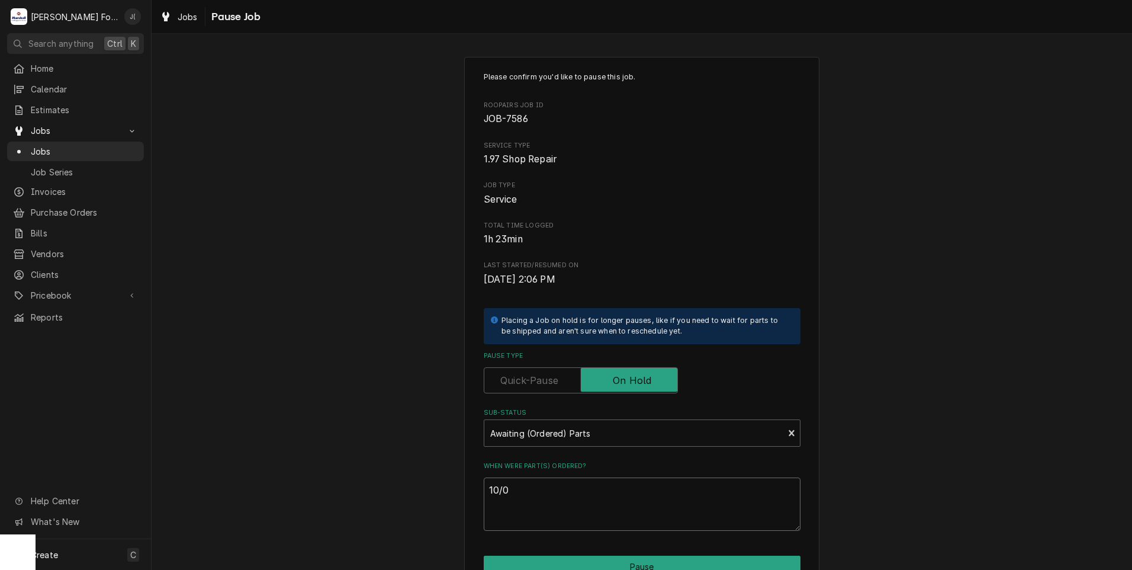
type textarea "10/09"
type textarea "x"
type textarea "10/09/"
type textarea "x"
type textarea "10/09/2"
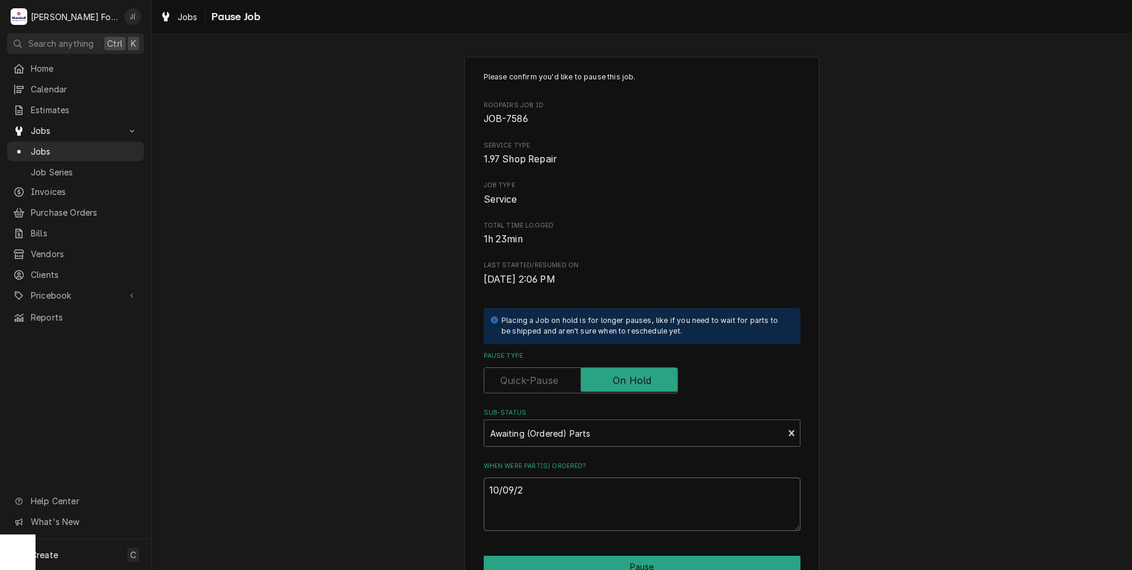
type textarea "x"
type textarea "10/09/20"
type textarea "x"
type textarea "10/09/202"
type textarea "x"
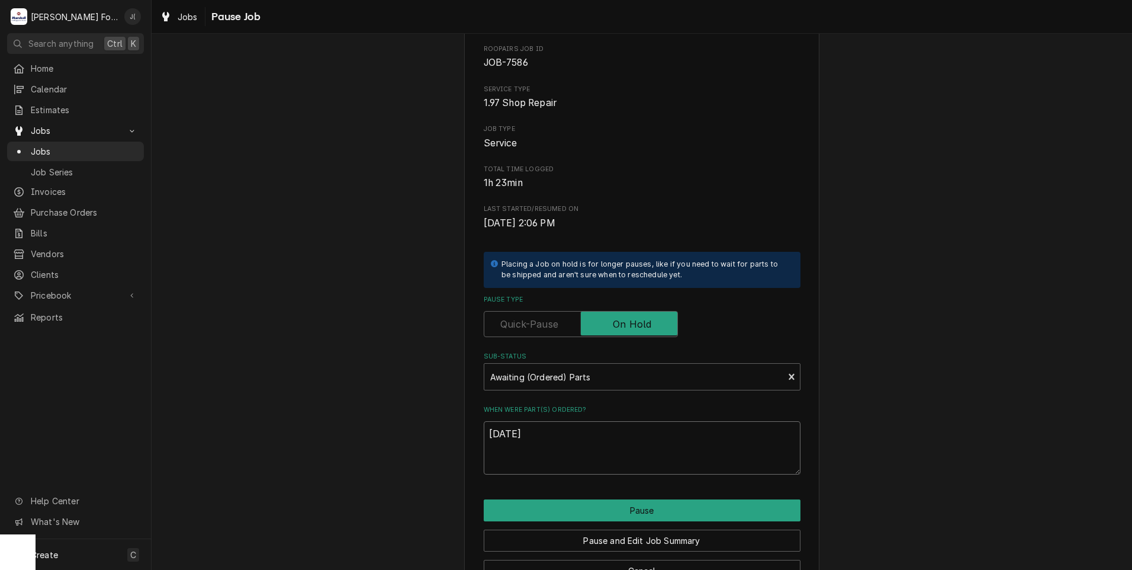
scroll to position [94, 0]
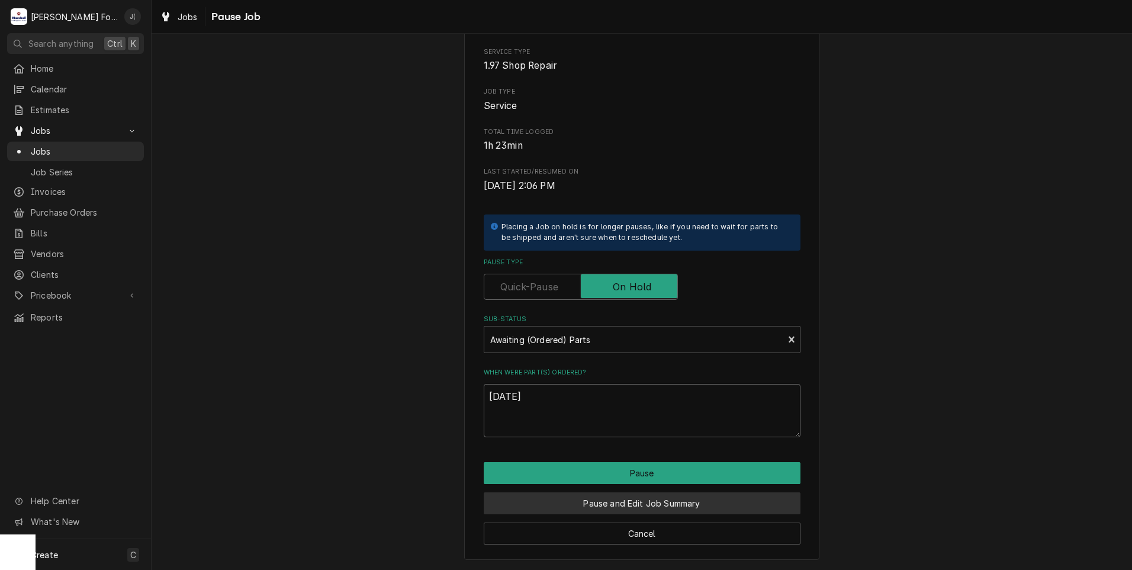
type textarea "10/09/2025"
click at [621, 501] on button "Pause and Edit Job Summary" at bounding box center [642, 503] width 317 height 22
type textarea "x"
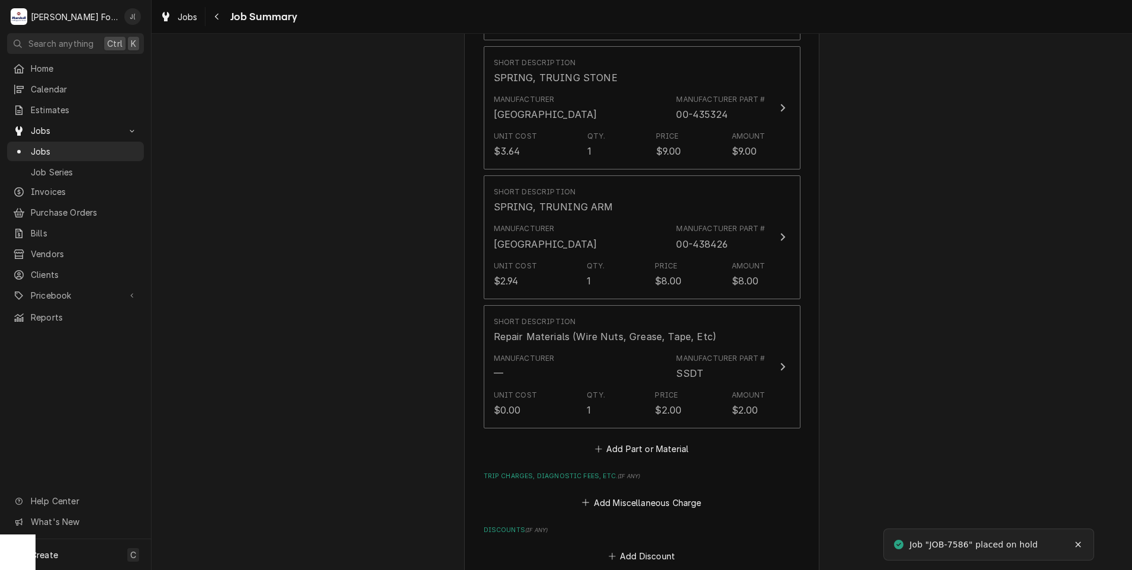
scroll to position [1066, 0]
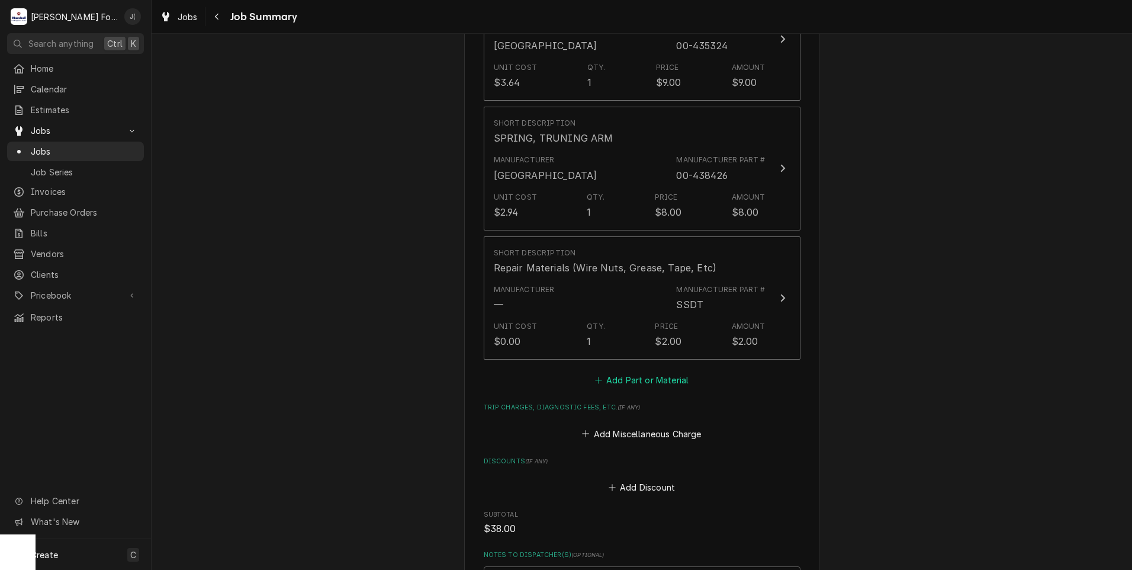
click at [626, 372] on button "Add Part or Material" at bounding box center [642, 380] width 98 height 17
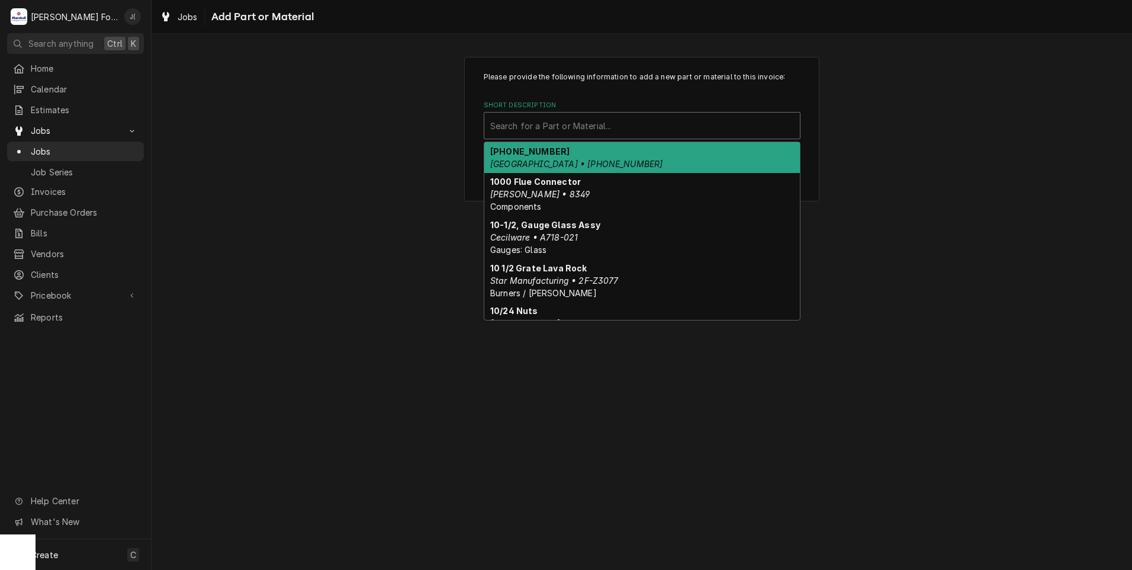
click at [563, 128] on div "Short Description" at bounding box center [642, 125] width 304 height 21
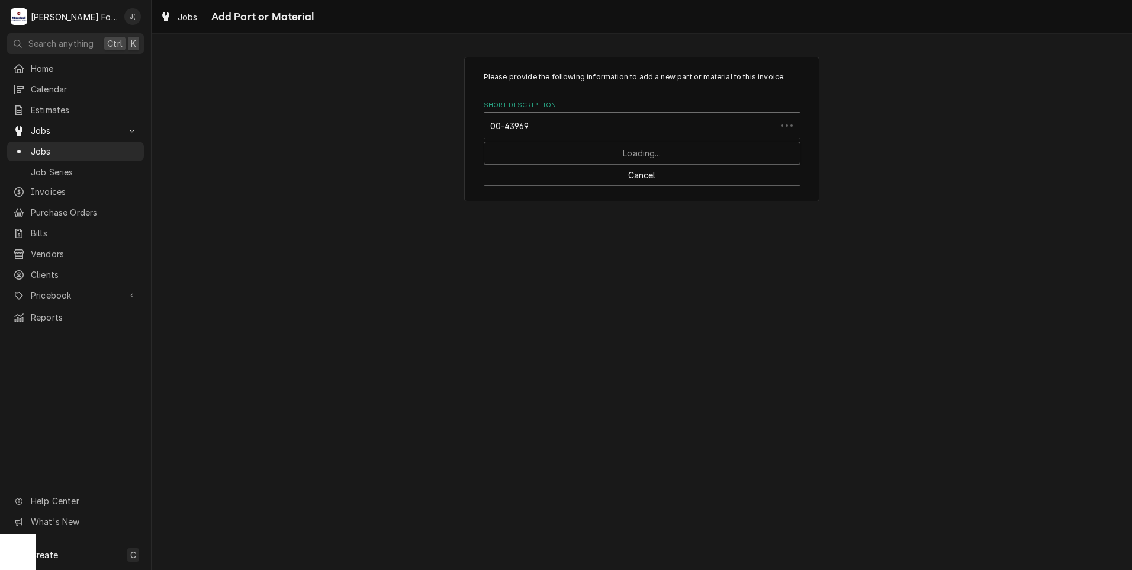
type input "00-439691"
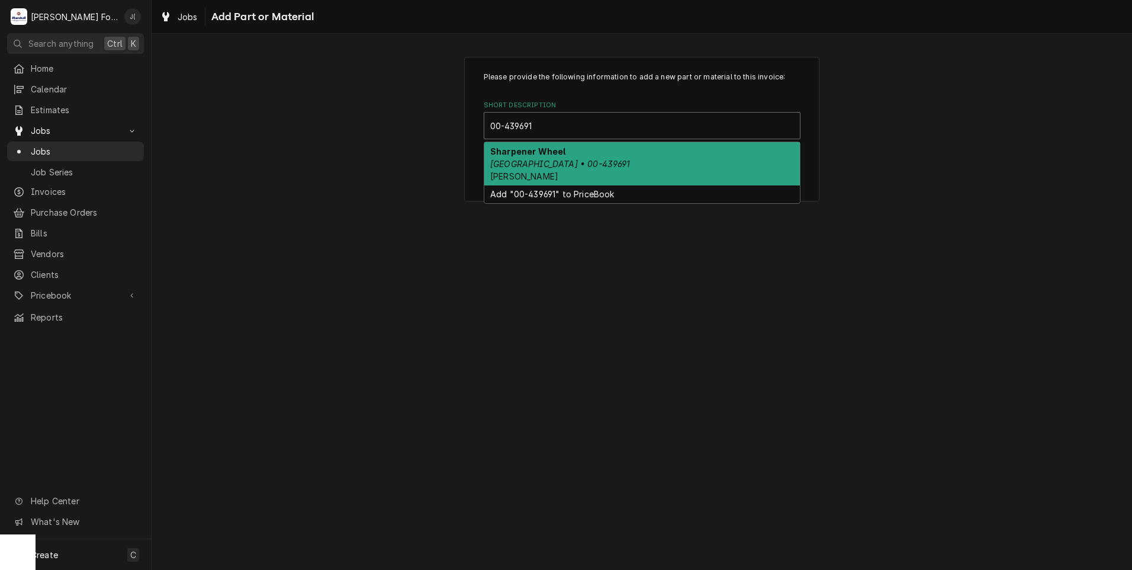
click at [554, 155] on strong "Sharpener Wheel" at bounding box center [527, 151] width 75 height 10
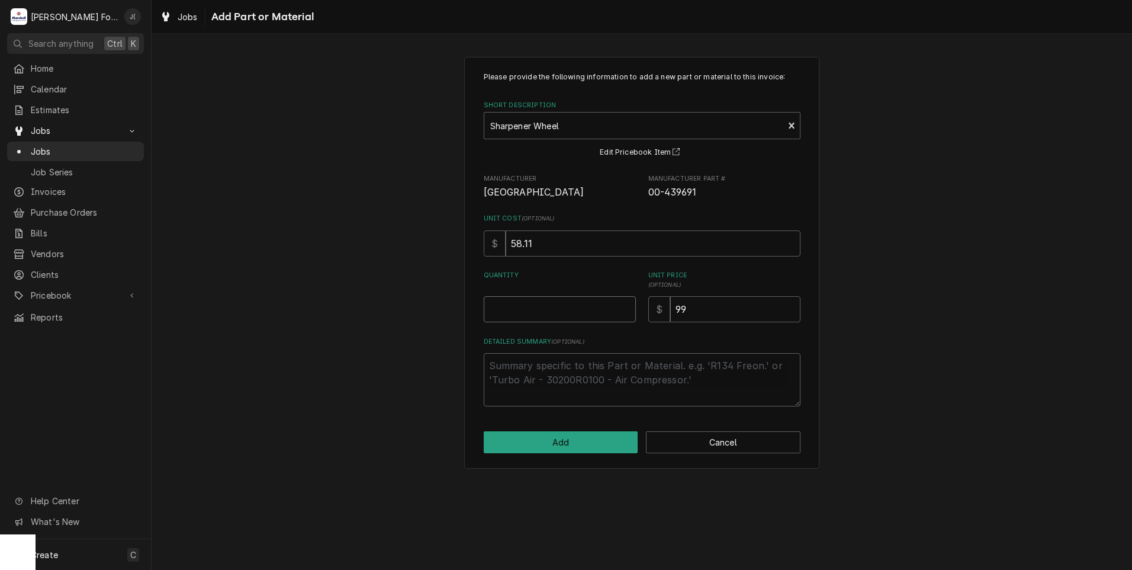
click at [575, 311] on input "Quantity" at bounding box center [560, 309] width 152 height 26
type textarea "x"
type input "1"
drag, startPoint x: 697, startPoint y: 313, endPoint x: 503, endPoint y: 297, distance: 194.3
click at [553, 297] on div "Quantity 1 Unit Price ( optional ) $ 99" at bounding box center [642, 297] width 317 height 52
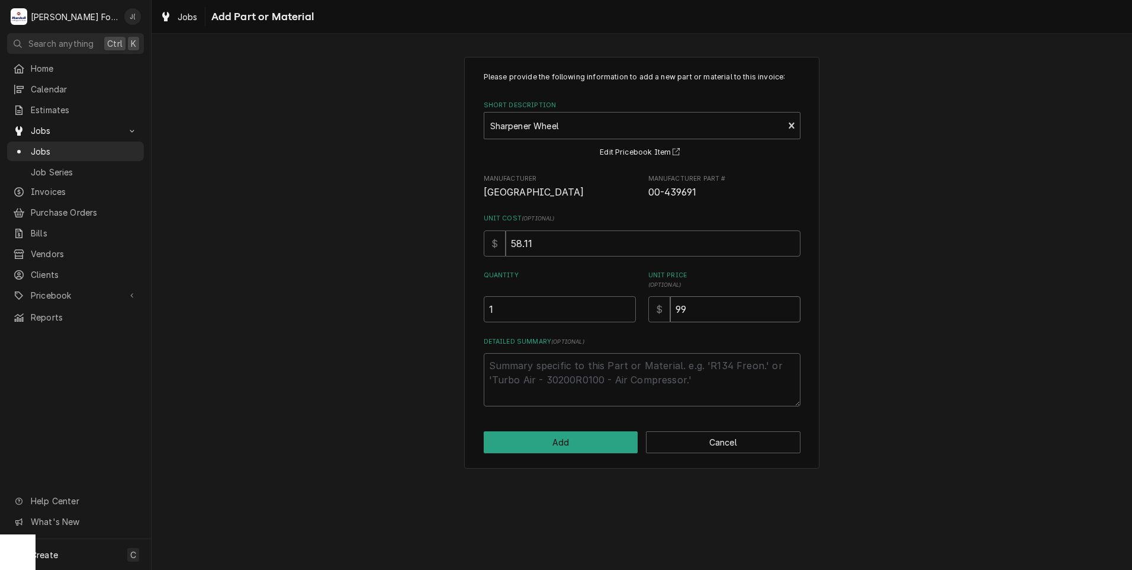
type textarea "x"
type input "6"
type textarea "x"
type input "60"
click at [604, 445] on button "Add" at bounding box center [561, 442] width 155 height 22
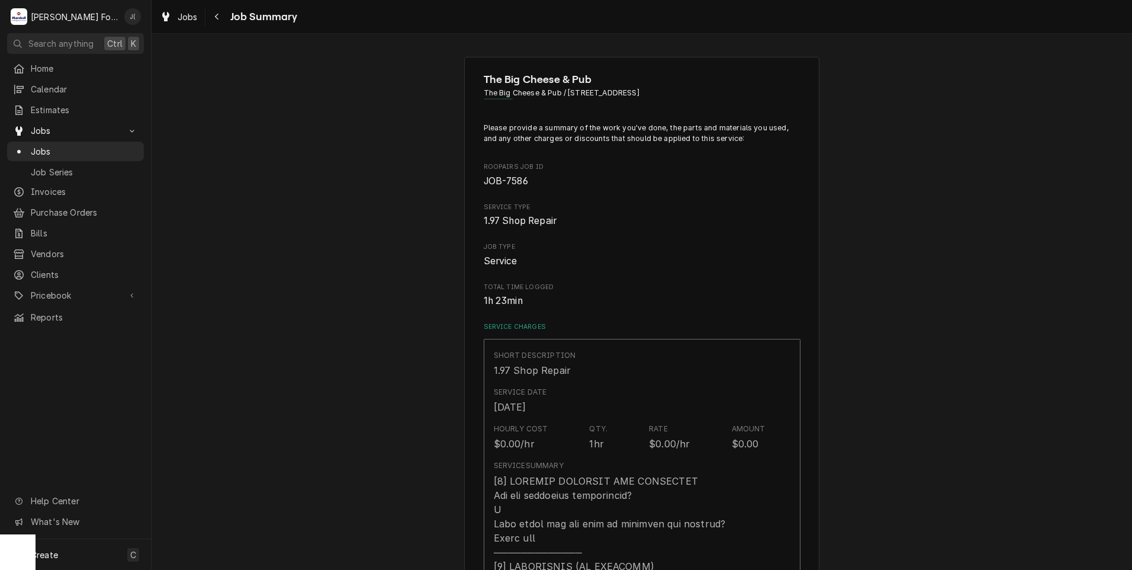
type textarea "x"
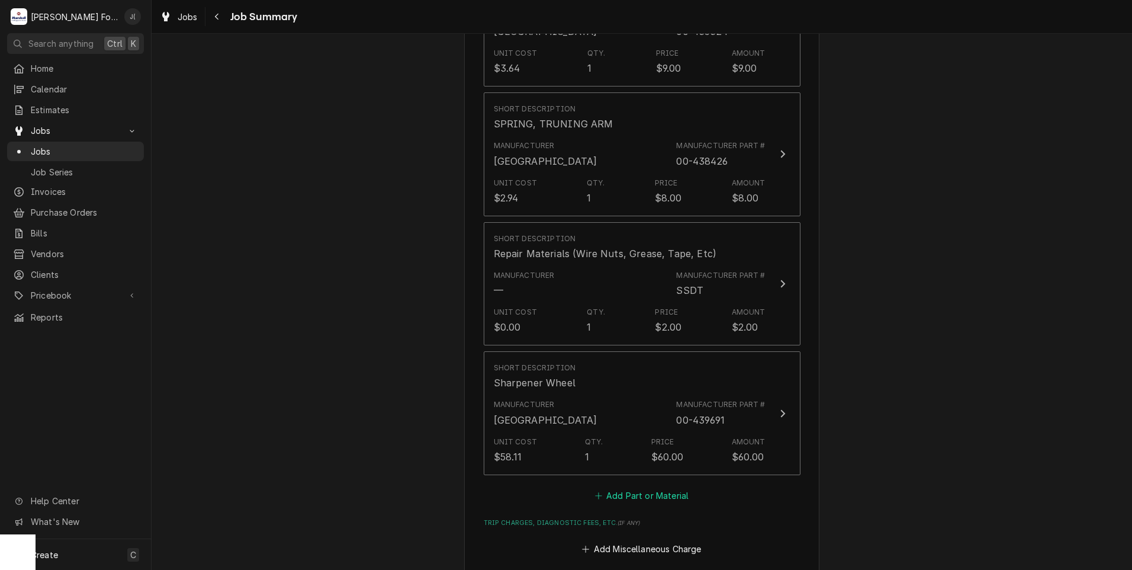
click at [620, 487] on button "Add Part or Material" at bounding box center [642, 495] width 98 height 17
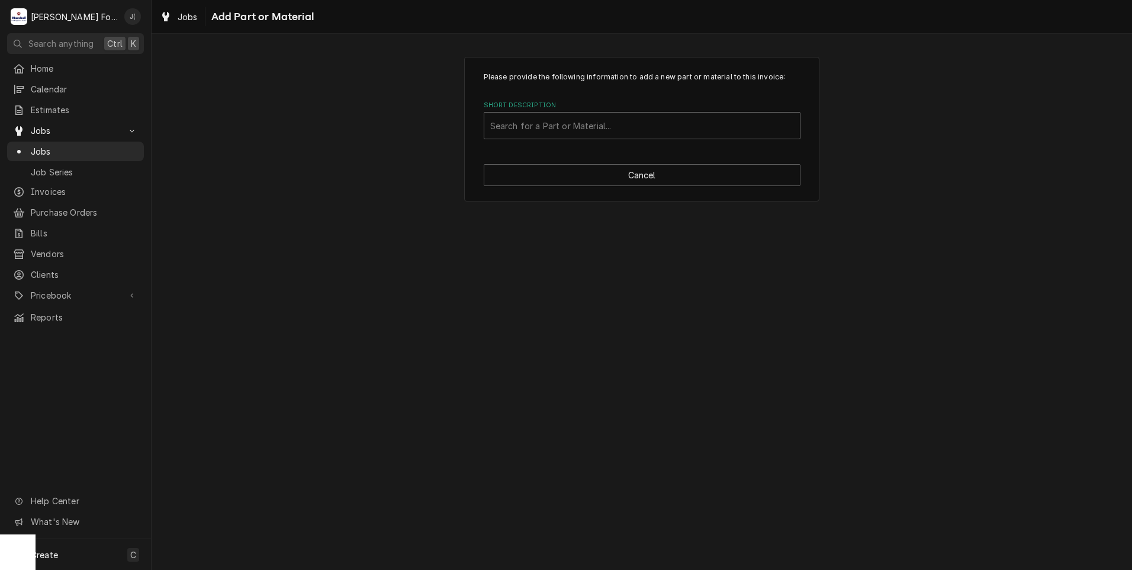
click at [576, 129] on div "Short Description" at bounding box center [642, 125] width 304 height 21
type input "00-478747"
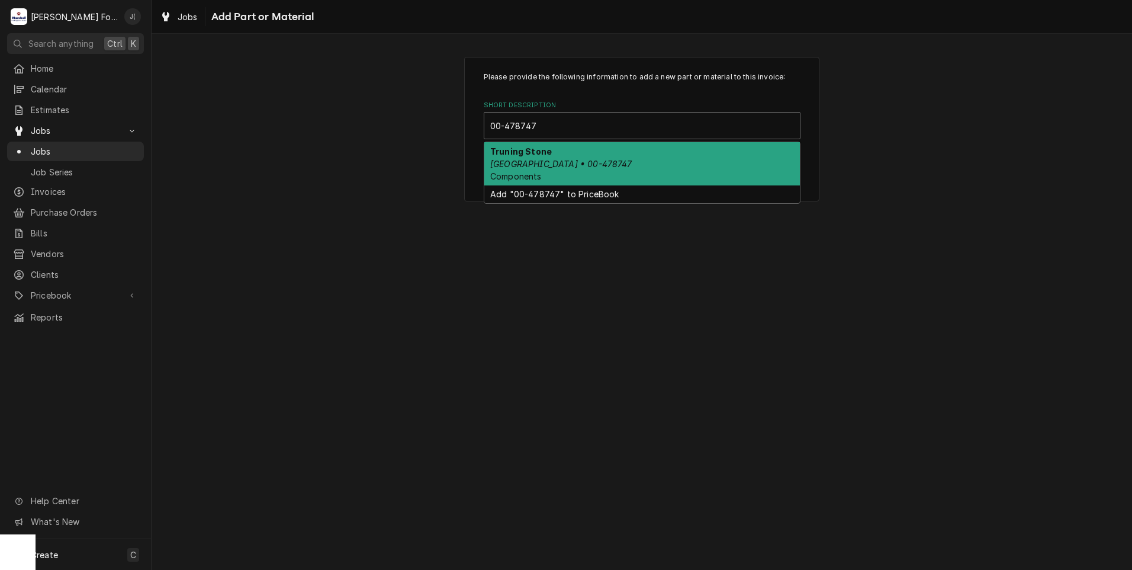
click at [582, 175] on div "Truning Stone Hobart • 00-478747 Components" at bounding box center [642, 163] width 316 height 43
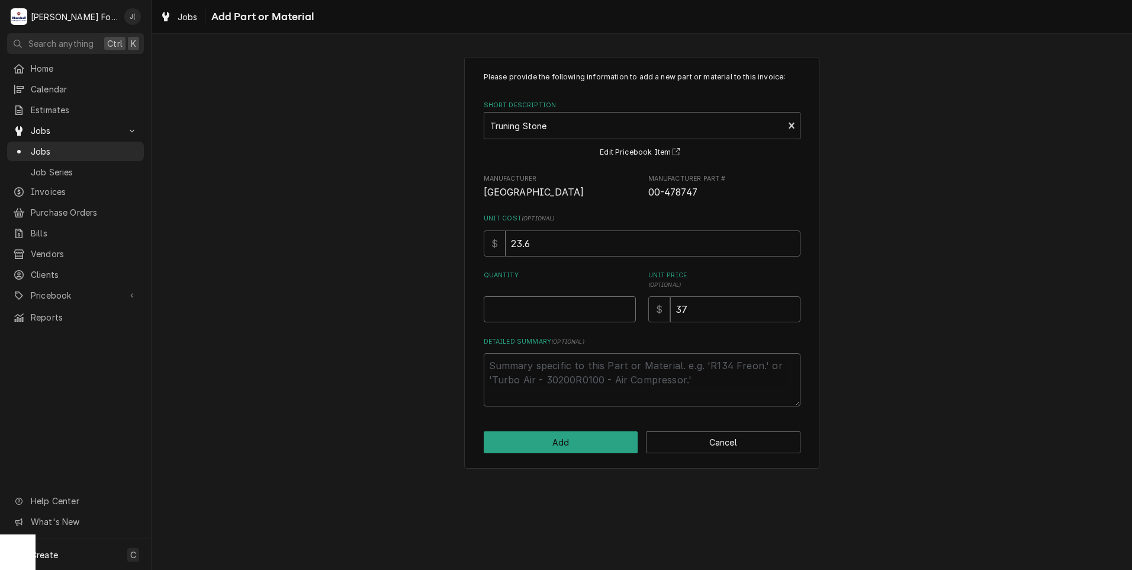
click at [558, 314] on input "Quantity" at bounding box center [560, 309] width 152 height 26
type textarea "x"
type input "1"
type textarea "x"
type input "2"
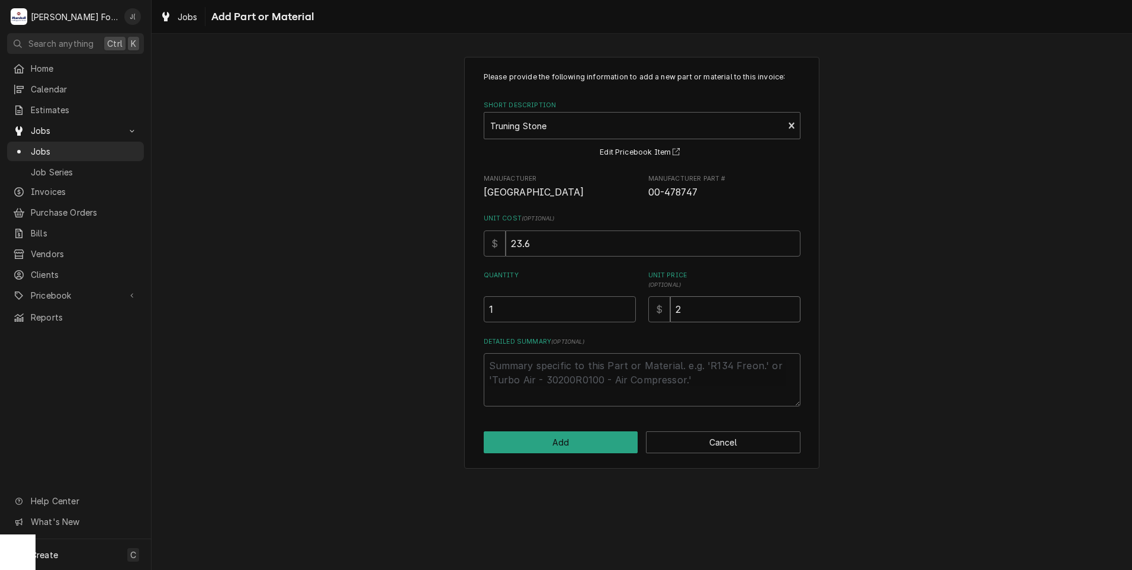
type textarea "x"
type input "25"
click at [570, 445] on button "Add" at bounding box center [561, 442] width 155 height 22
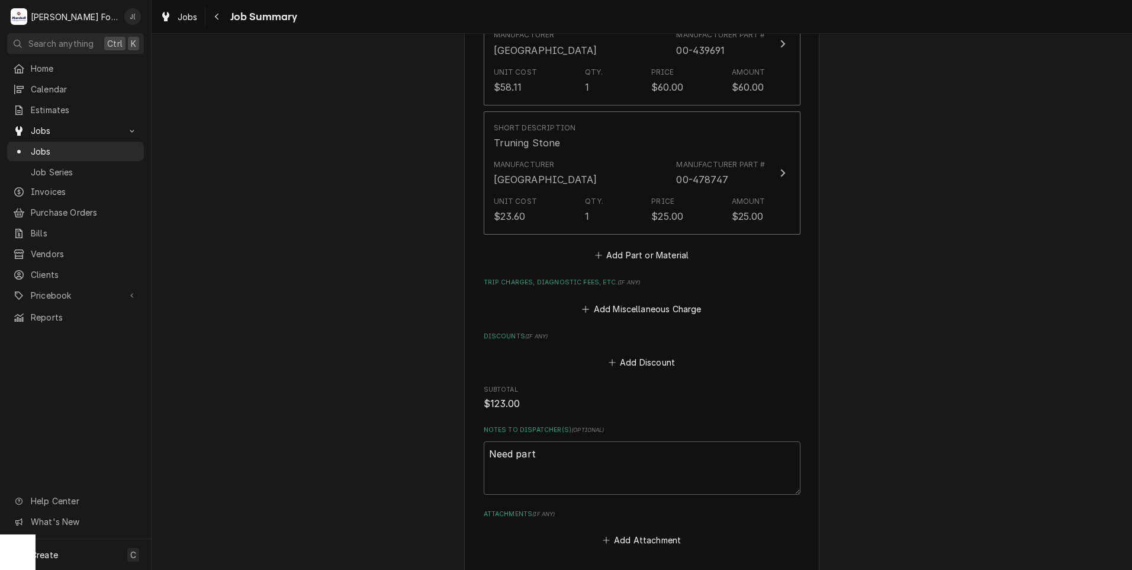
scroll to position [1598, 0]
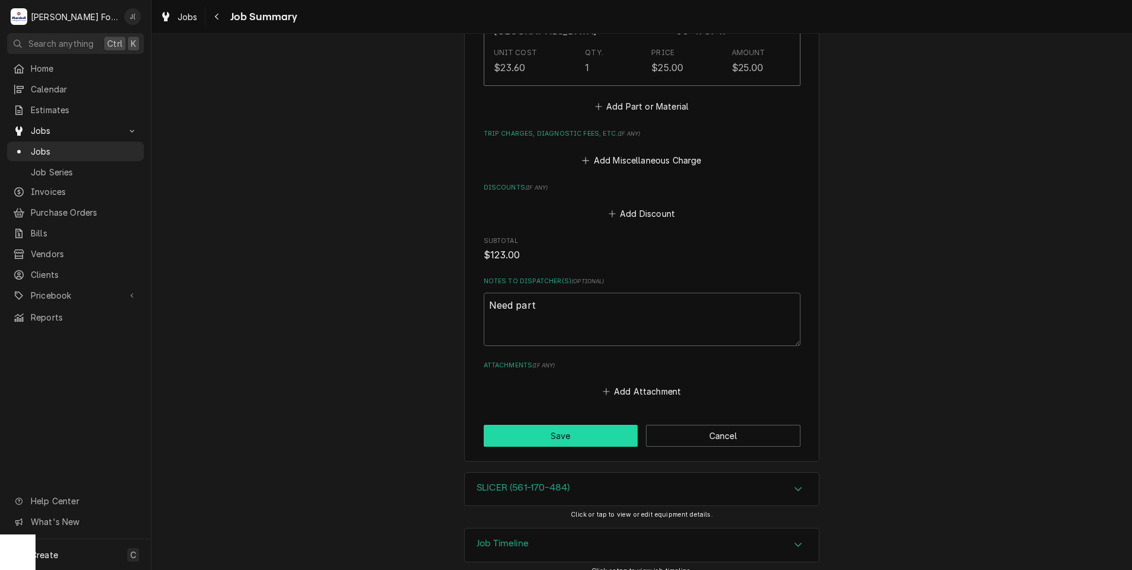
click at [525, 425] on button "Save" at bounding box center [561, 436] width 155 height 22
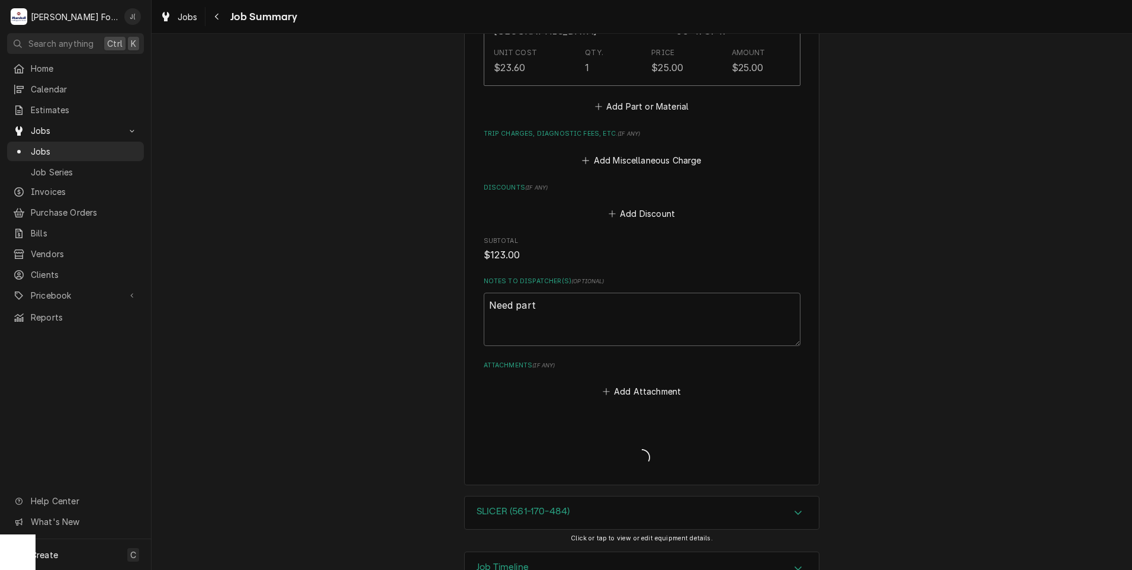
type textarea "x"
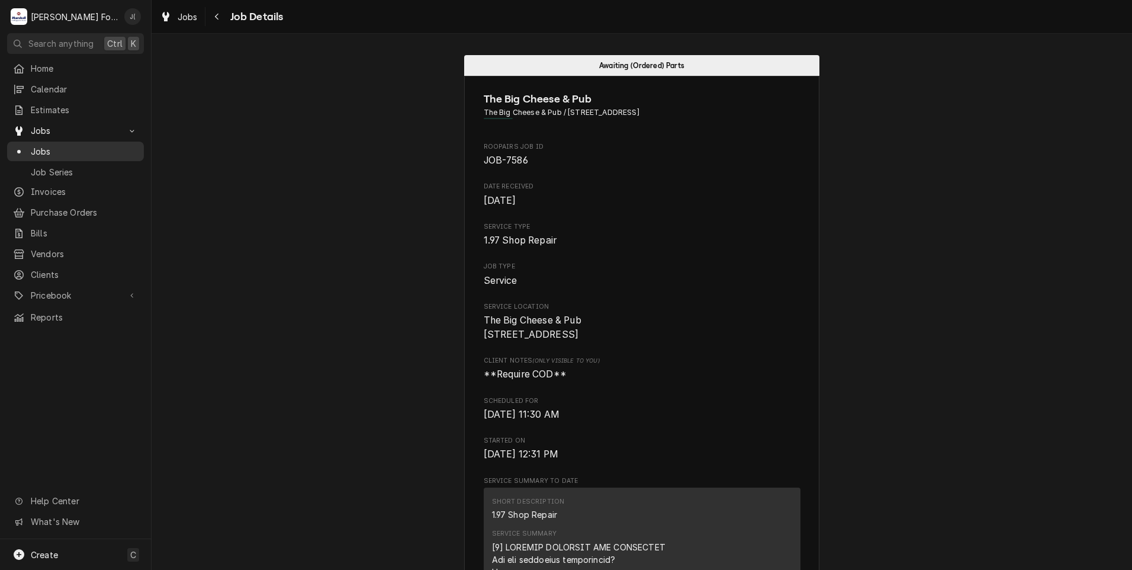
click at [75, 145] on span "Jobs" at bounding box center [84, 151] width 107 height 12
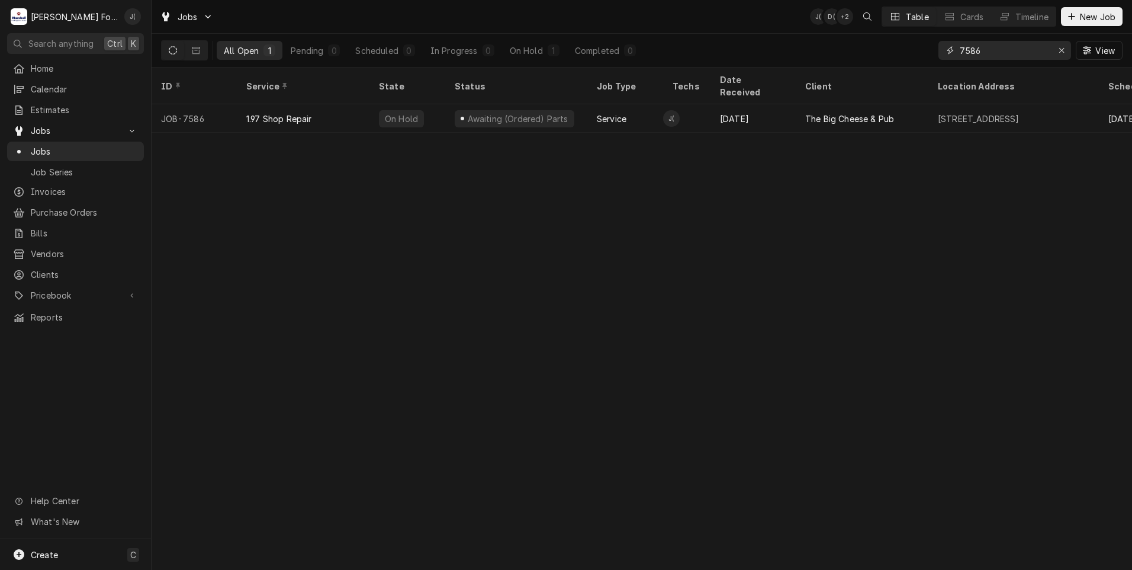
drag, startPoint x: 1067, startPoint y: 52, endPoint x: 1054, endPoint y: 52, distance: 13.0
click at [1064, 52] on div "Erase input" at bounding box center [1062, 50] width 12 height 12
click at [1043, 50] on input "Dynamic Content Wrapper" at bounding box center [1015, 50] width 111 height 19
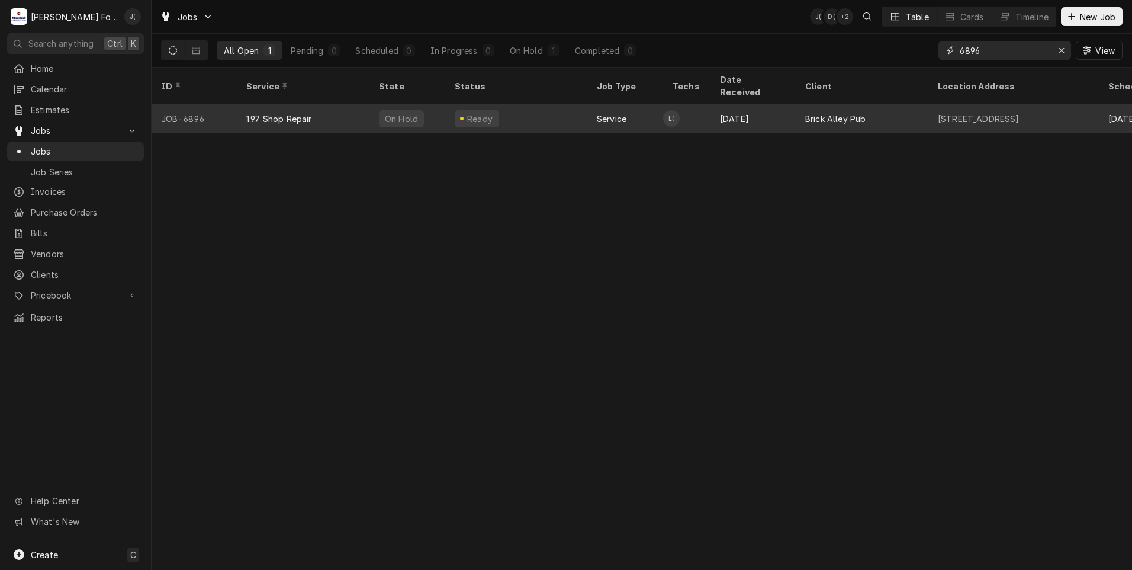
type input "6896"
click at [220, 110] on div "JOB-6896" at bounding box center [194, 118] width 85 height 28
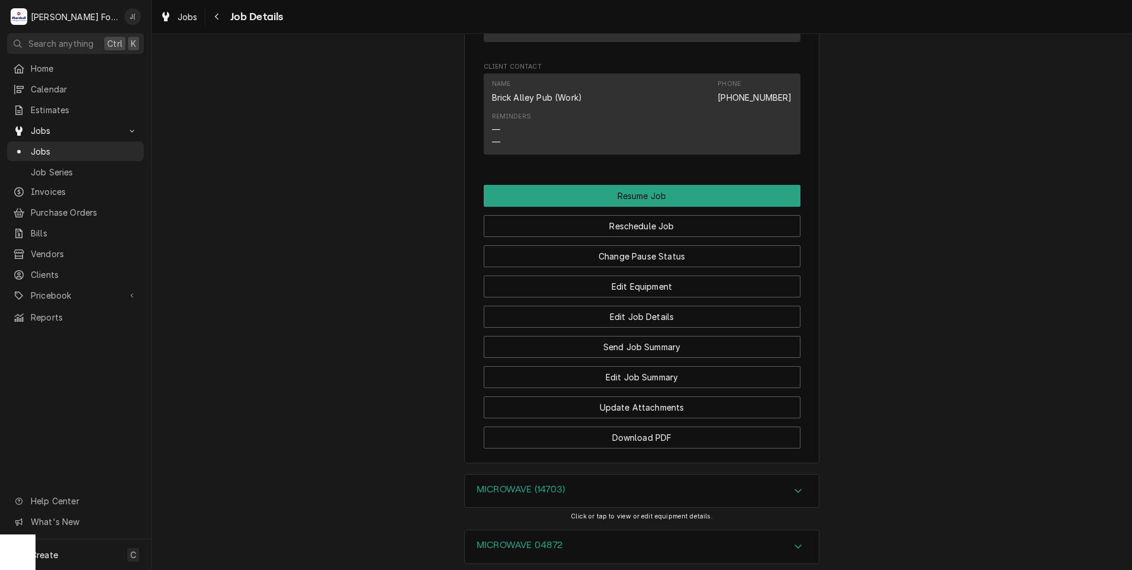
scroll to position [1244, 0]
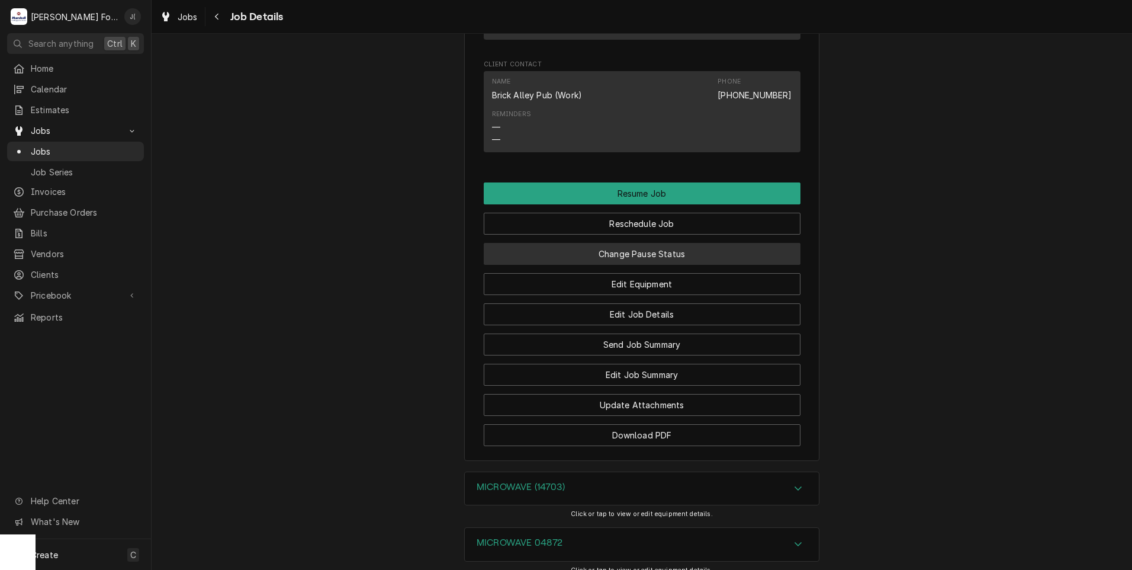
click at [666, 243] on button "Change Pause Status" at bounding box center [642, 254] width 317 height 22
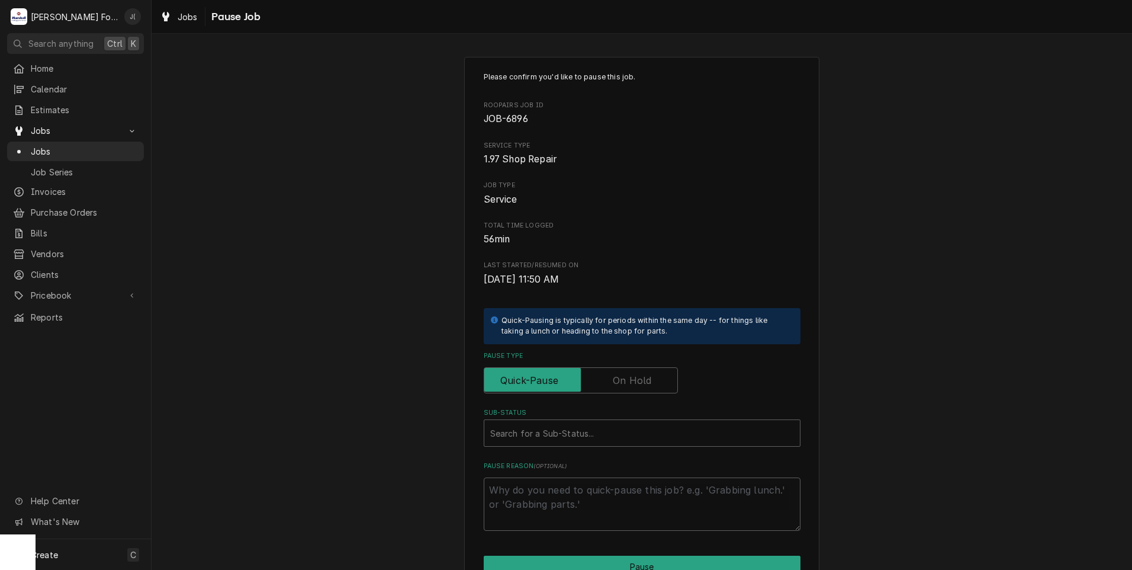
click at [641, 386] on label "Pause Type" at bounding box center [581, 380] width 194 height 26
click at [641, 386] on input "Pause Type" at bounding box center [581, 380] width 184 height 26
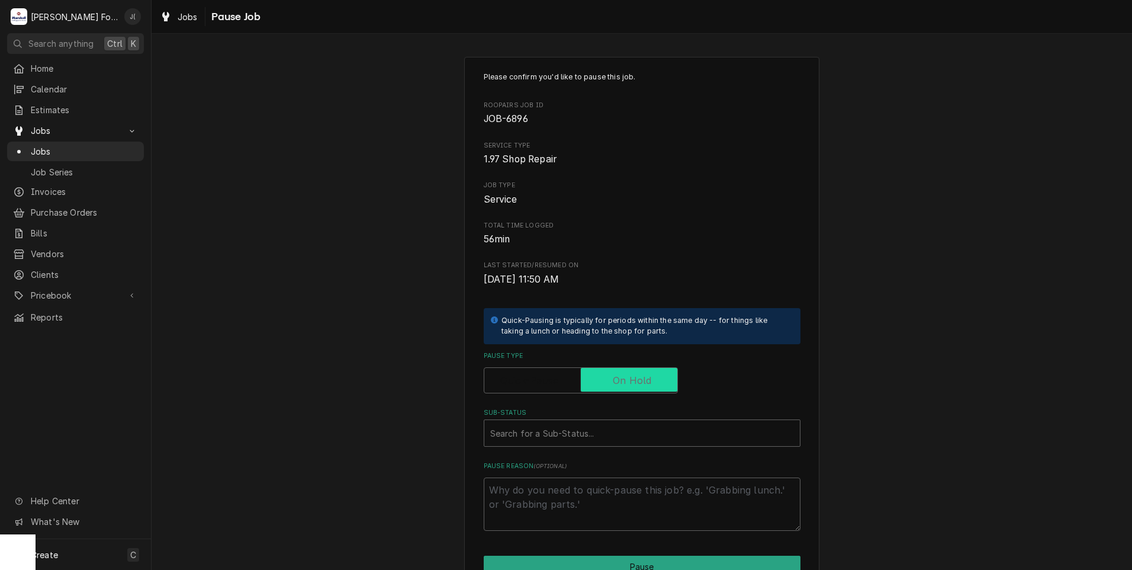
checkbox input "true"
type textarea "x"
drag, startPoint x: 605, startPoint y: 440, endPoint x: 586, endPoint y: 439, distance: 19.0
click at [603, 440] on div "Sub-Status" at bounding box center [642, 432] width 304 height 21
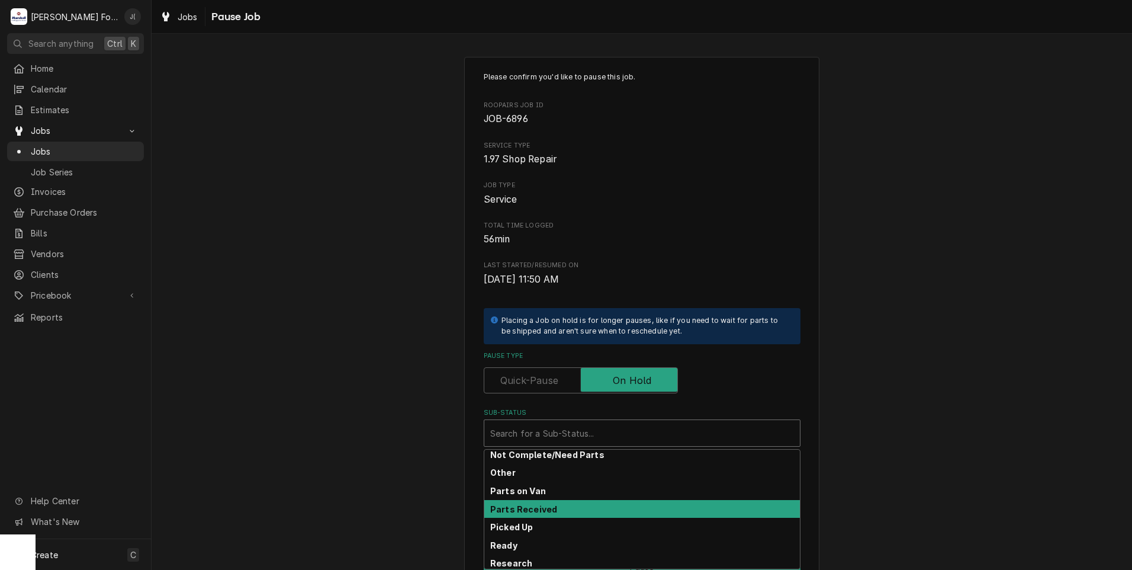
scroll to position [130, 0]
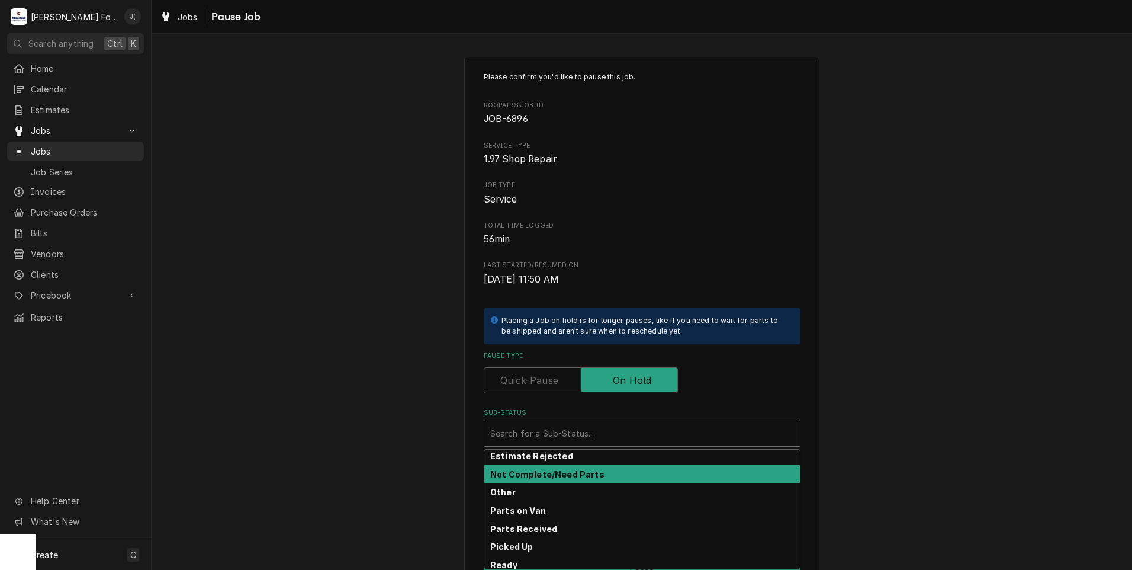
click at [302, 330] on div "Please confirm you'd like to pause this job. Roopairs Job ID JOB-6896 Service T…" at bounding box center [642, 354] width 981 height 617
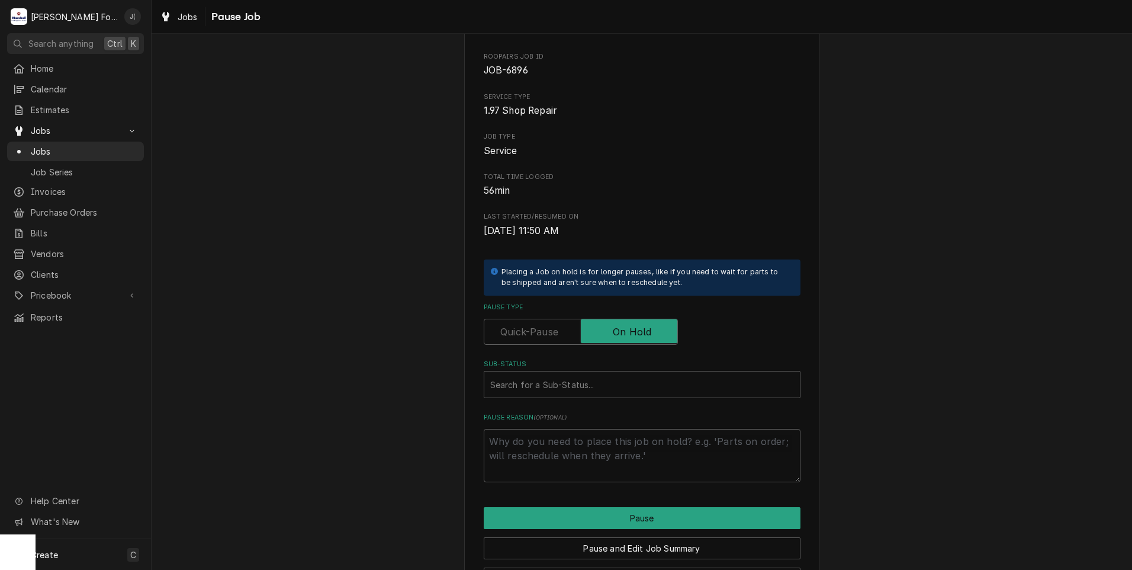
scroll to position [94, 0]
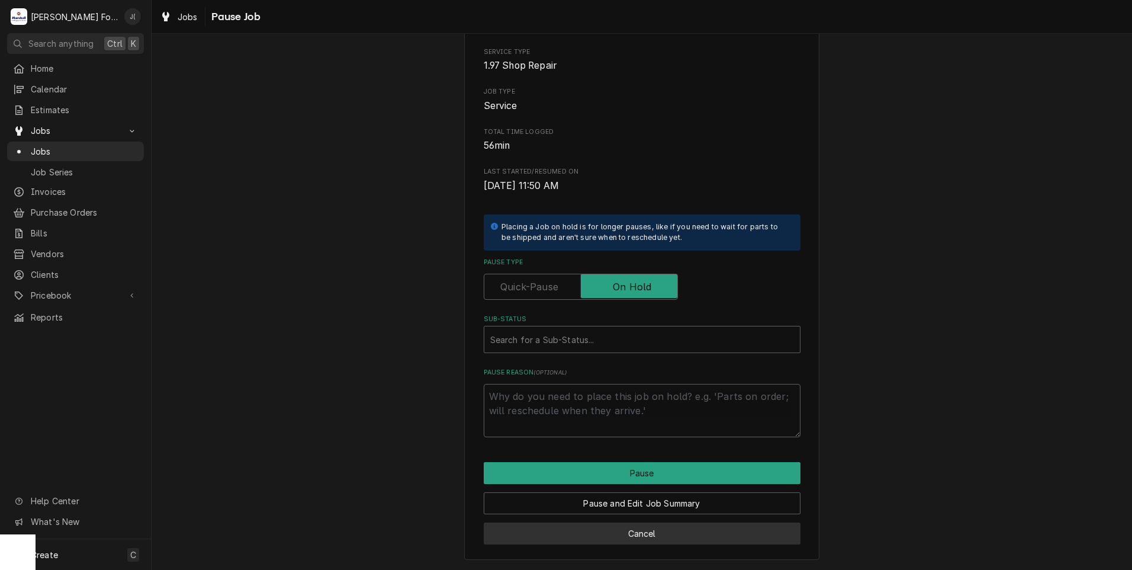
click at [620, 532] on button "Cancel" at bounding box center [642, 533] width 317 height 22
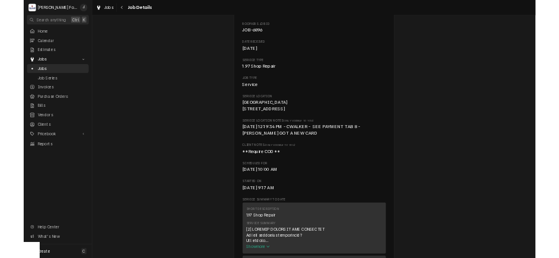
scroll to position [1231, 0]
